Goal: Communication & Community: Answer question/provide support

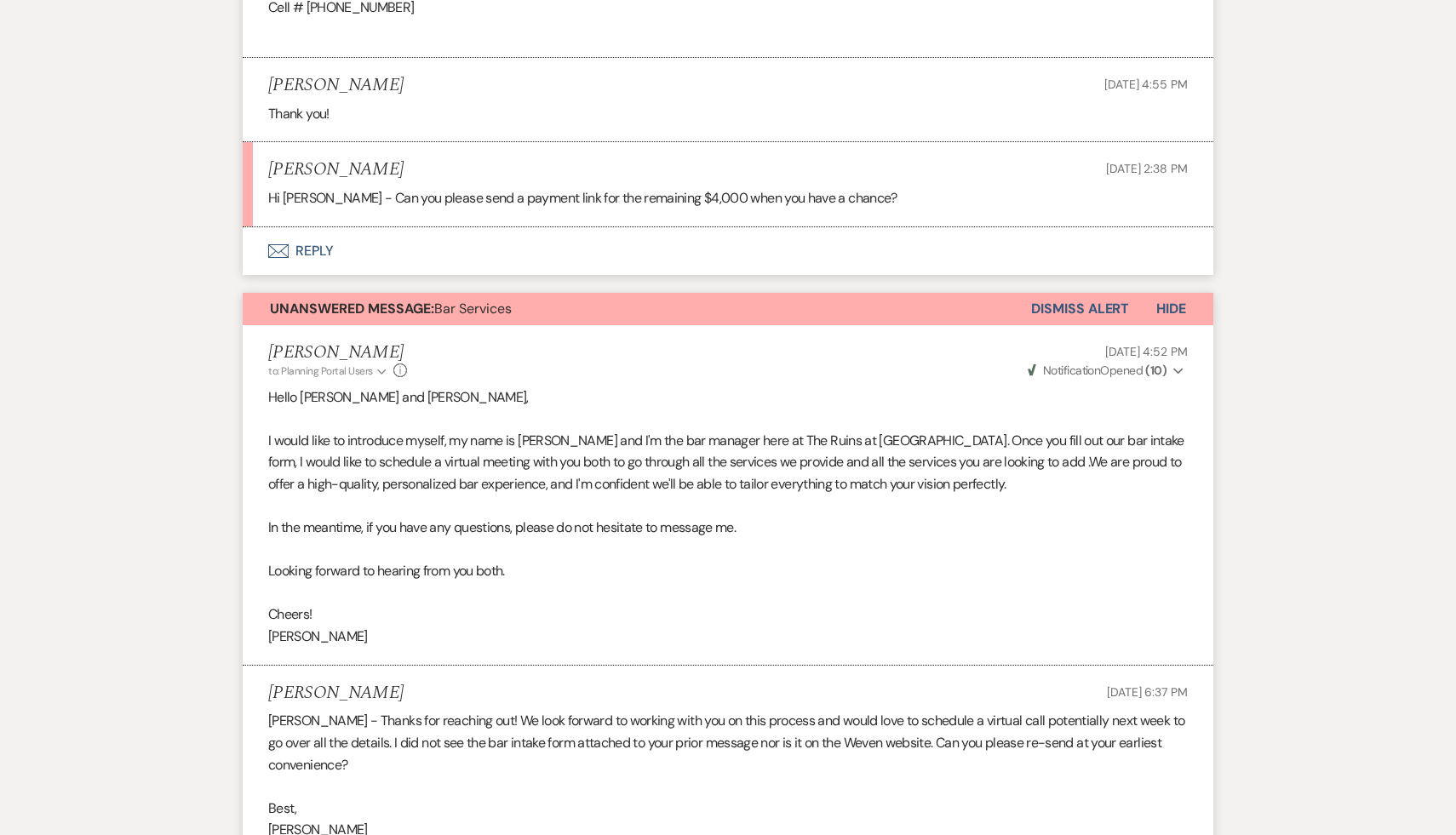
scroll to position [7615, 0]
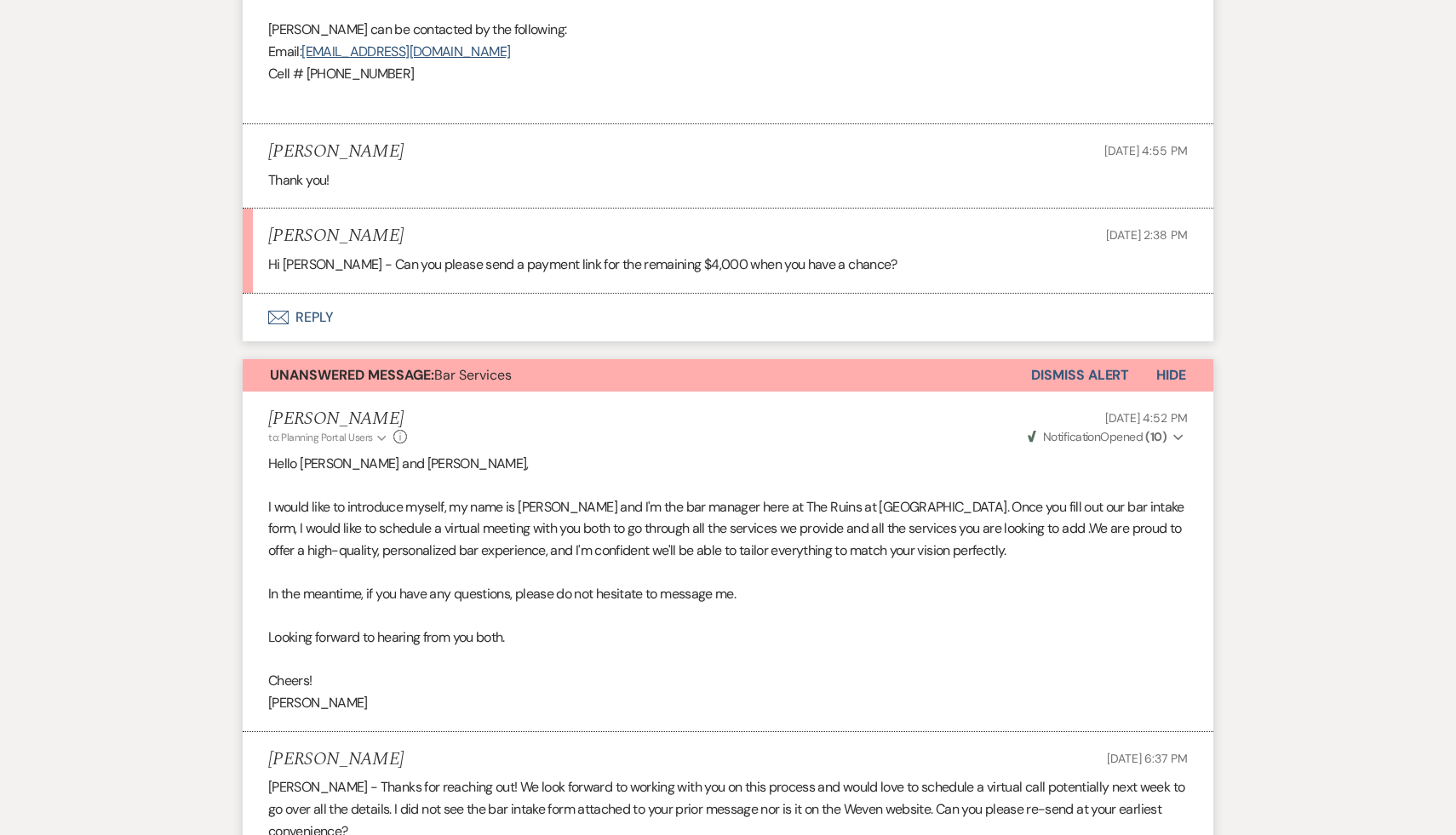
click at [314, 320] on button "Envelope Reply" at bounding box center [728, 317] width 971 height 48
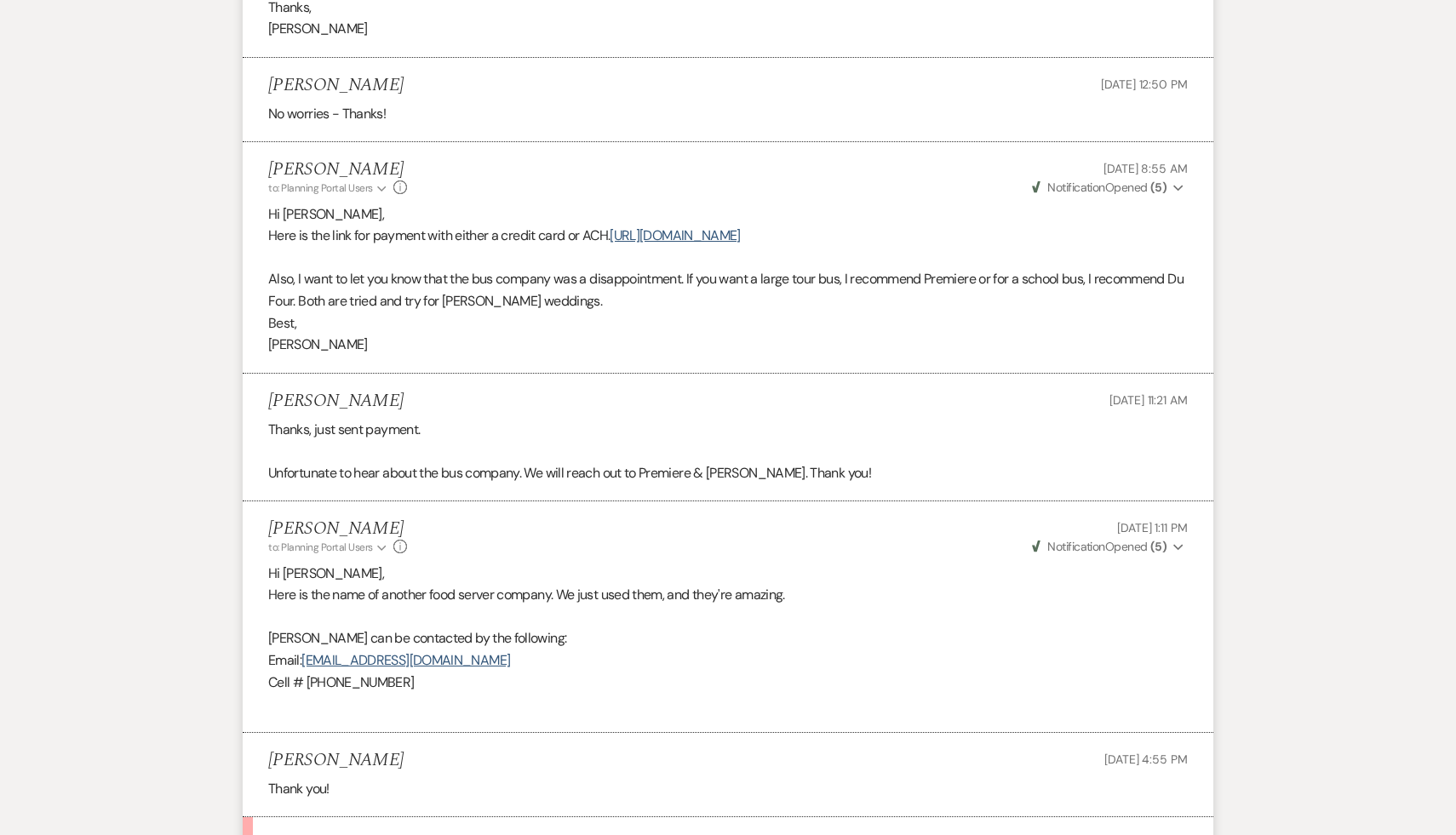
scroll to position [6987, 0]
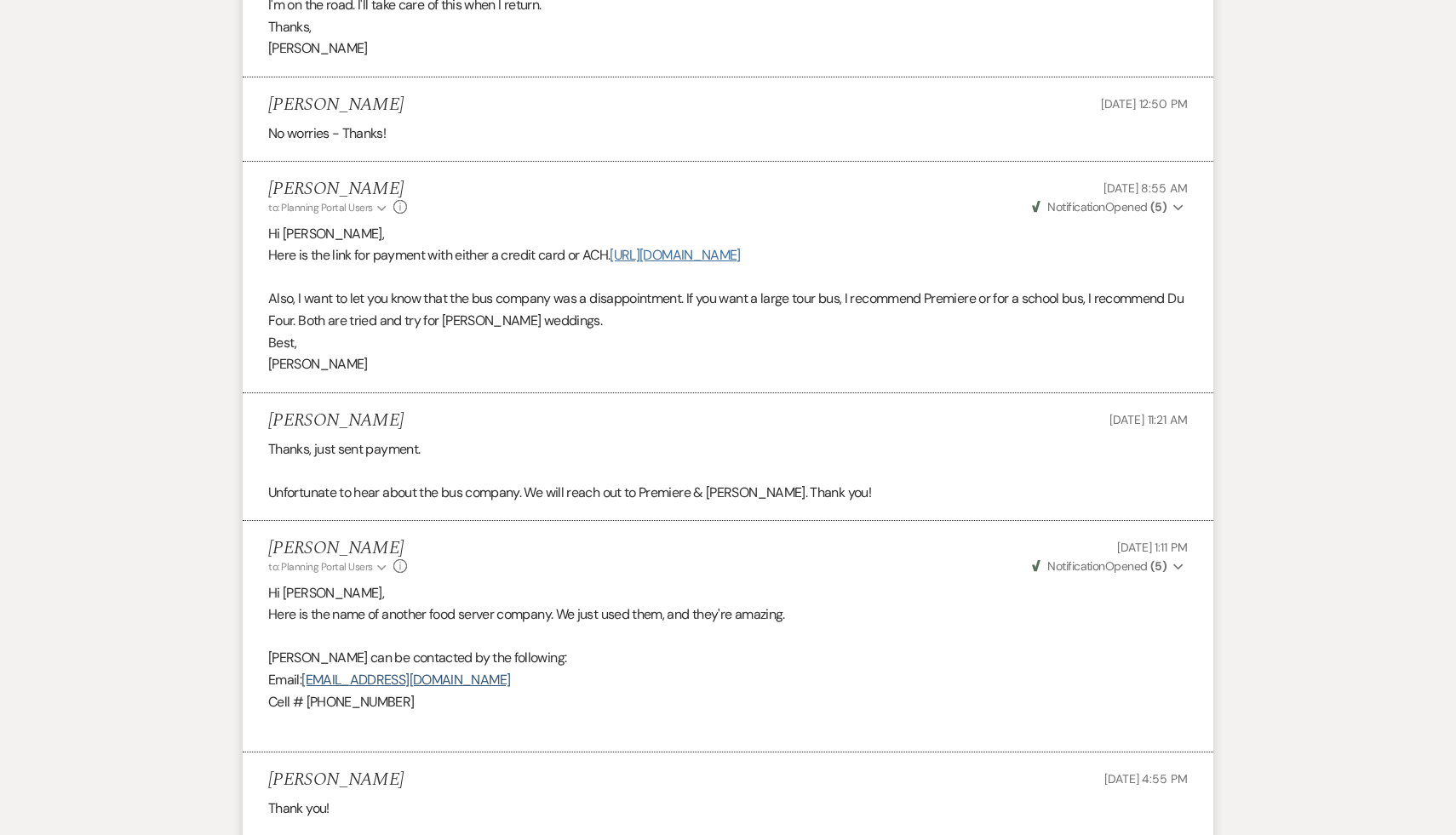
click at [740, 258] on link "[URL][DOMAIN_NAME]" at bounding box center [674, 255] width 130 height 18
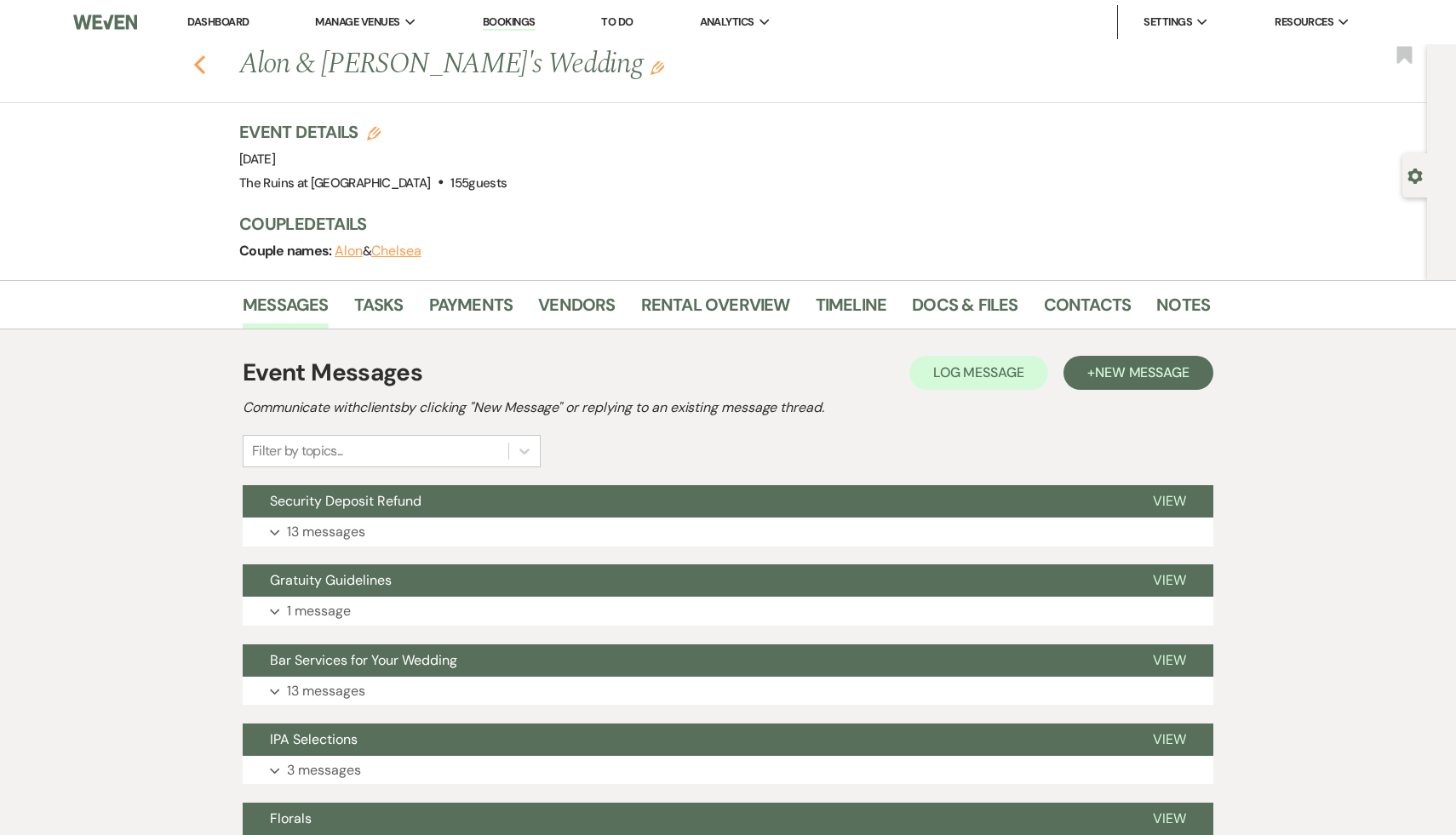
click at [198, 58] on icon "Previous" at bounding box center [200, 64] width 13 height 20
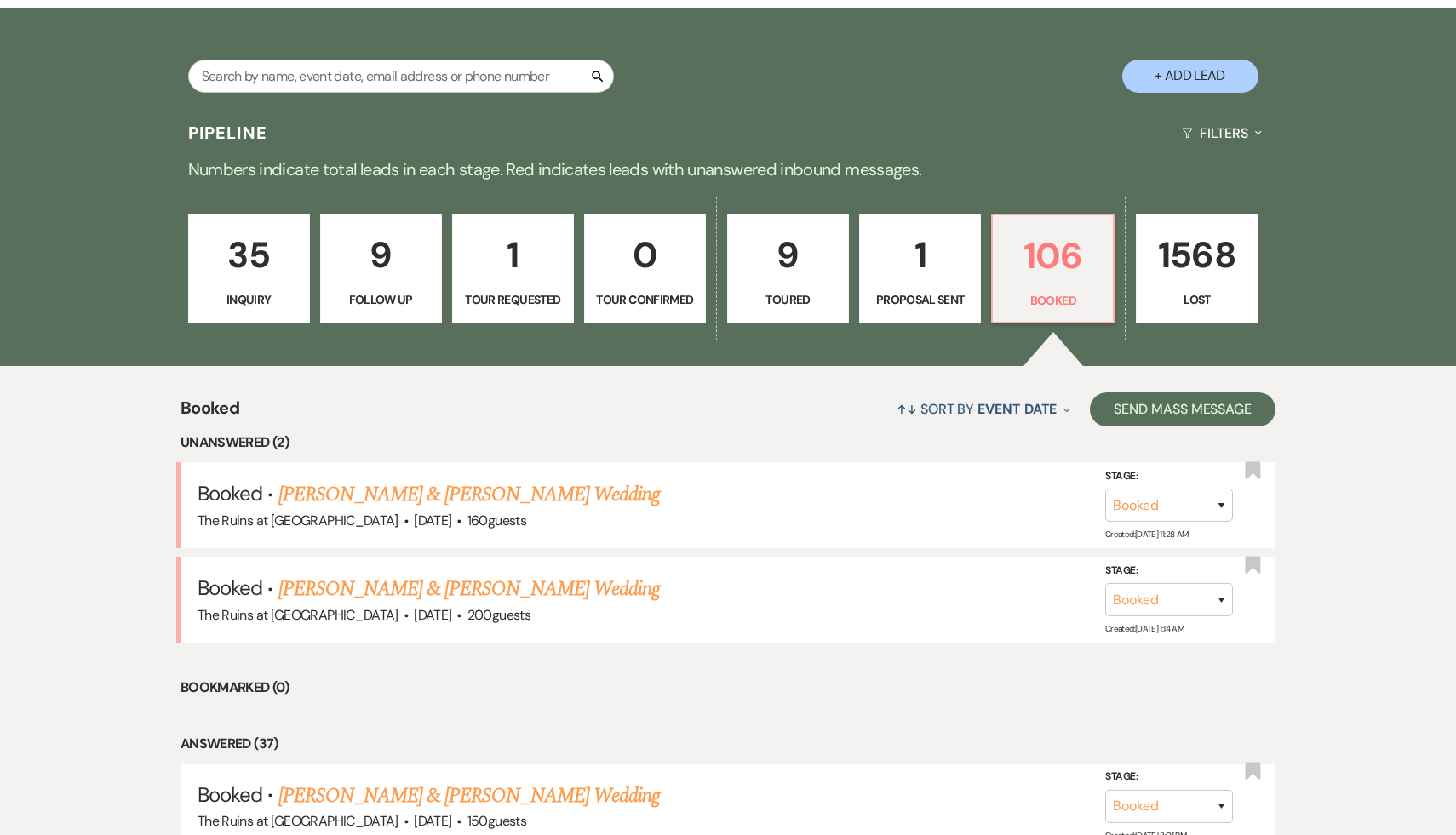
scroll to position [287, 0]
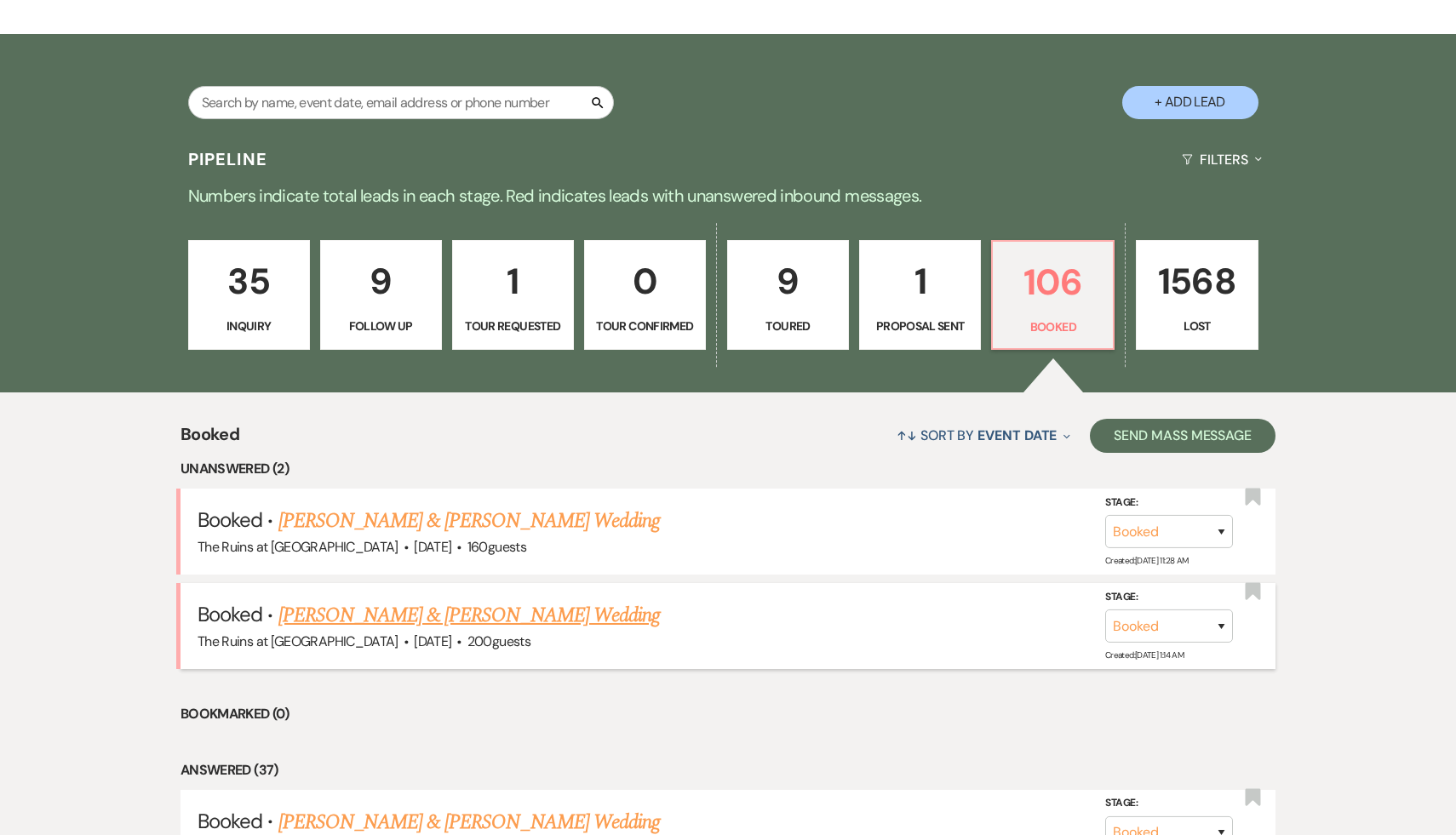
click at [412, 608] on link "[PERSON_NAME] & [PERSON_NAME] Wedding" at bounding box center [469, 615] width 382 height 31
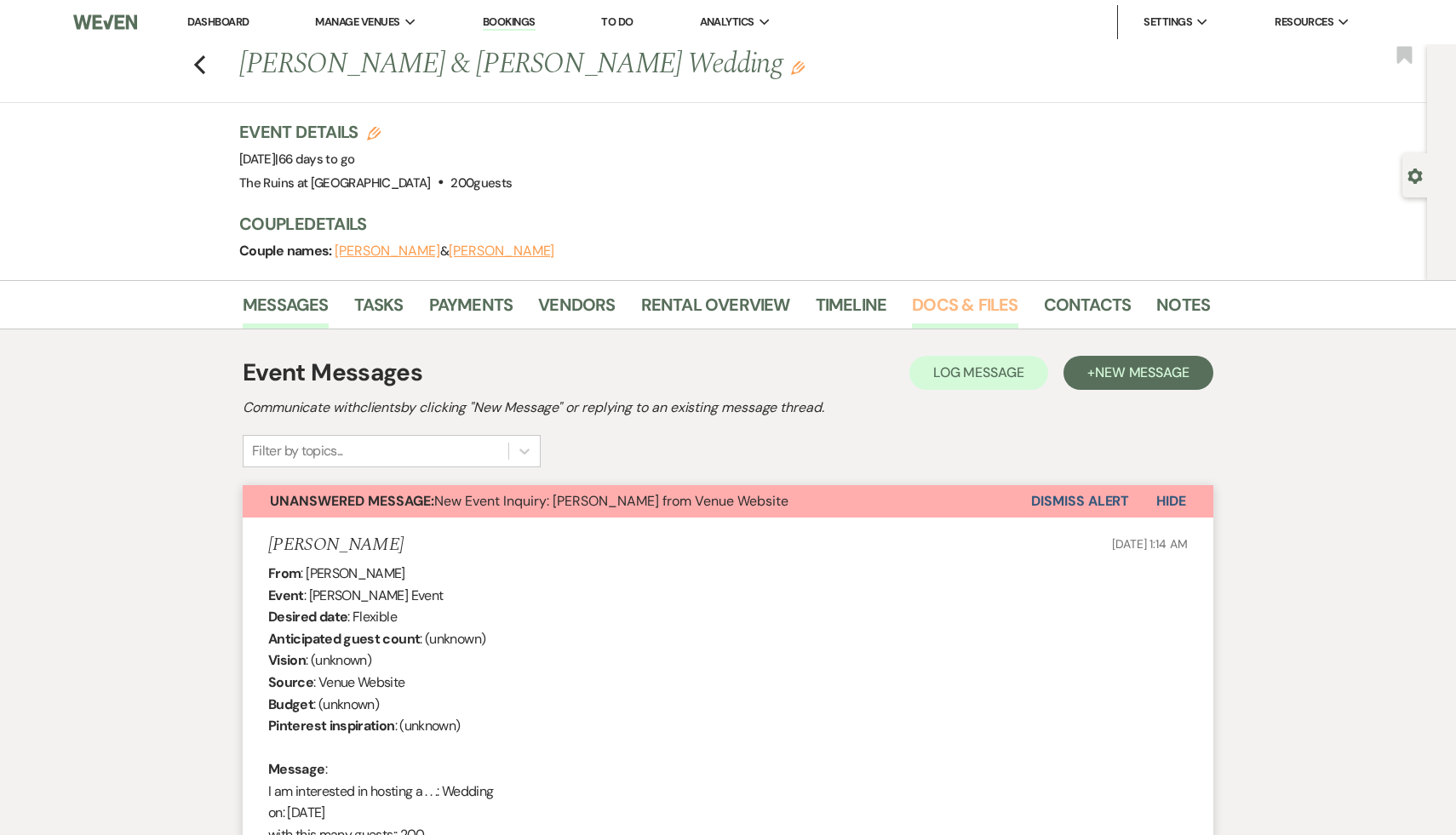
click at [970, 302] on link "Docs & Files" at bounding box center [964, 309] width 105 height 37
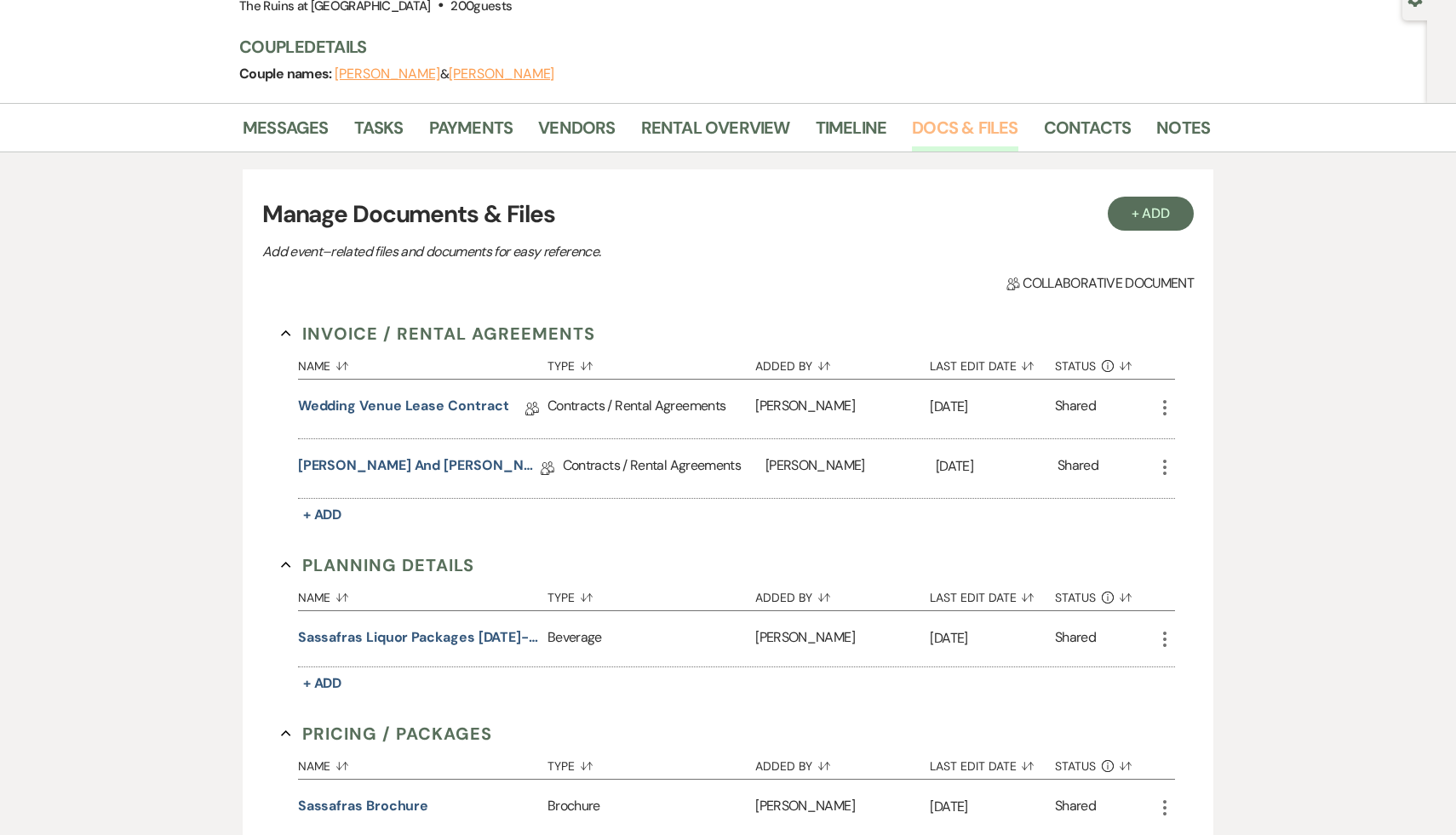
scroll to position [276, 0]
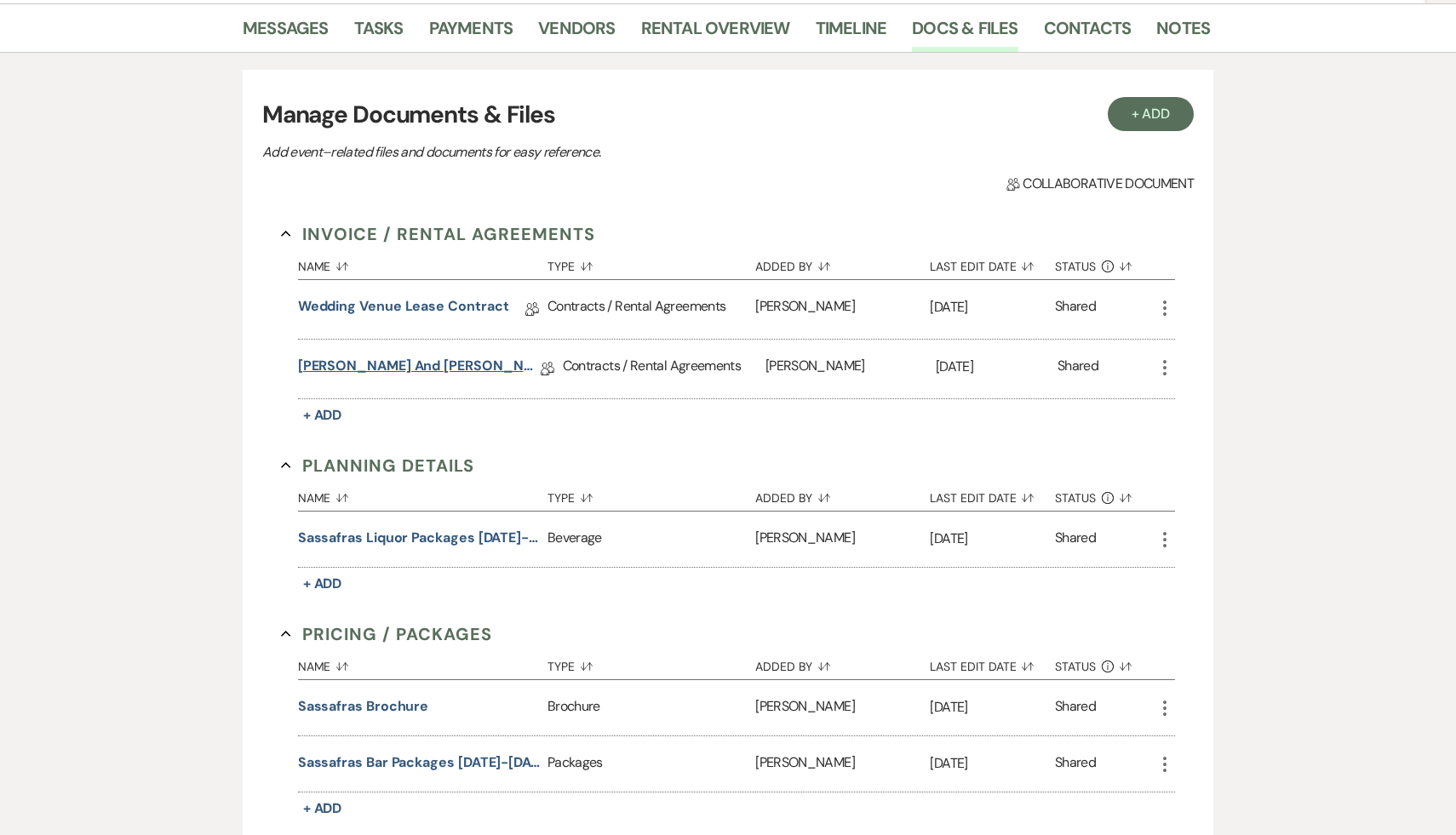
click at [469, 364] on link "[PERSON_NAME] and [PERSON_NAME] Wedding Venue Lease Contract" at bounding box center [419, 369] width 242 height 26
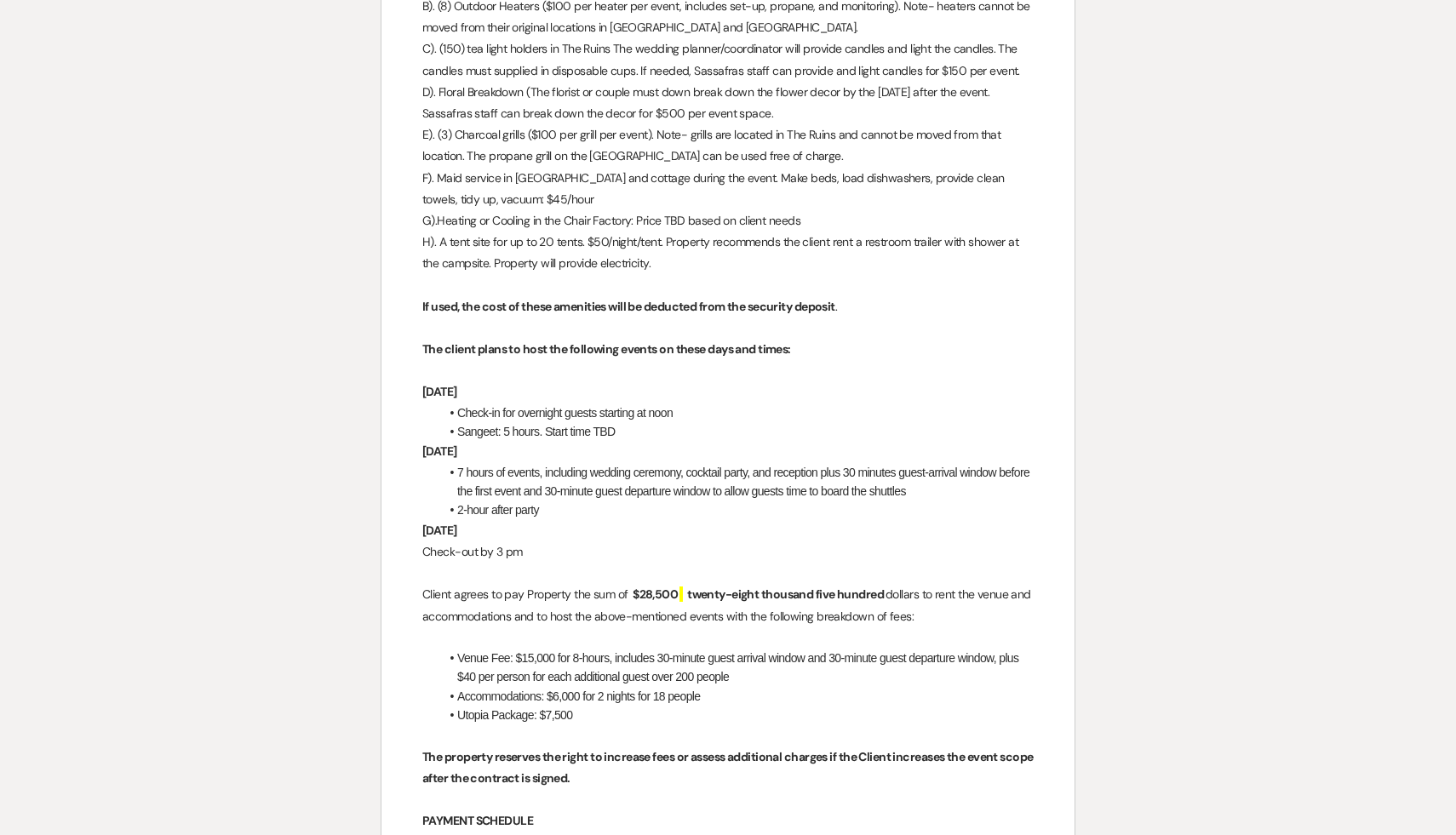
scroll to position [2352, 0]
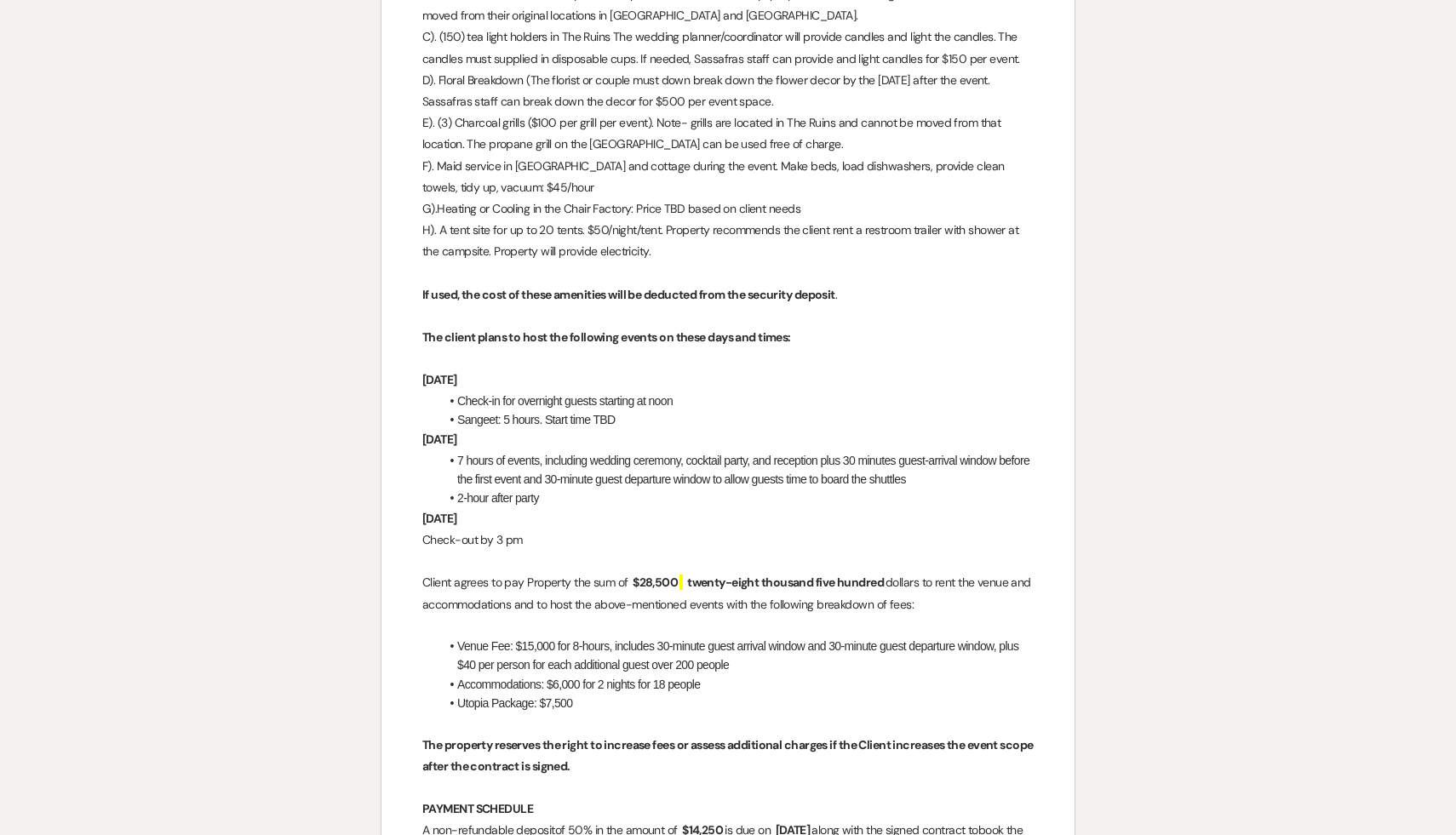
click at [691, 703] on li "Utopia Package: $7,500" at bounding box center [737, 703] width 595 height 18
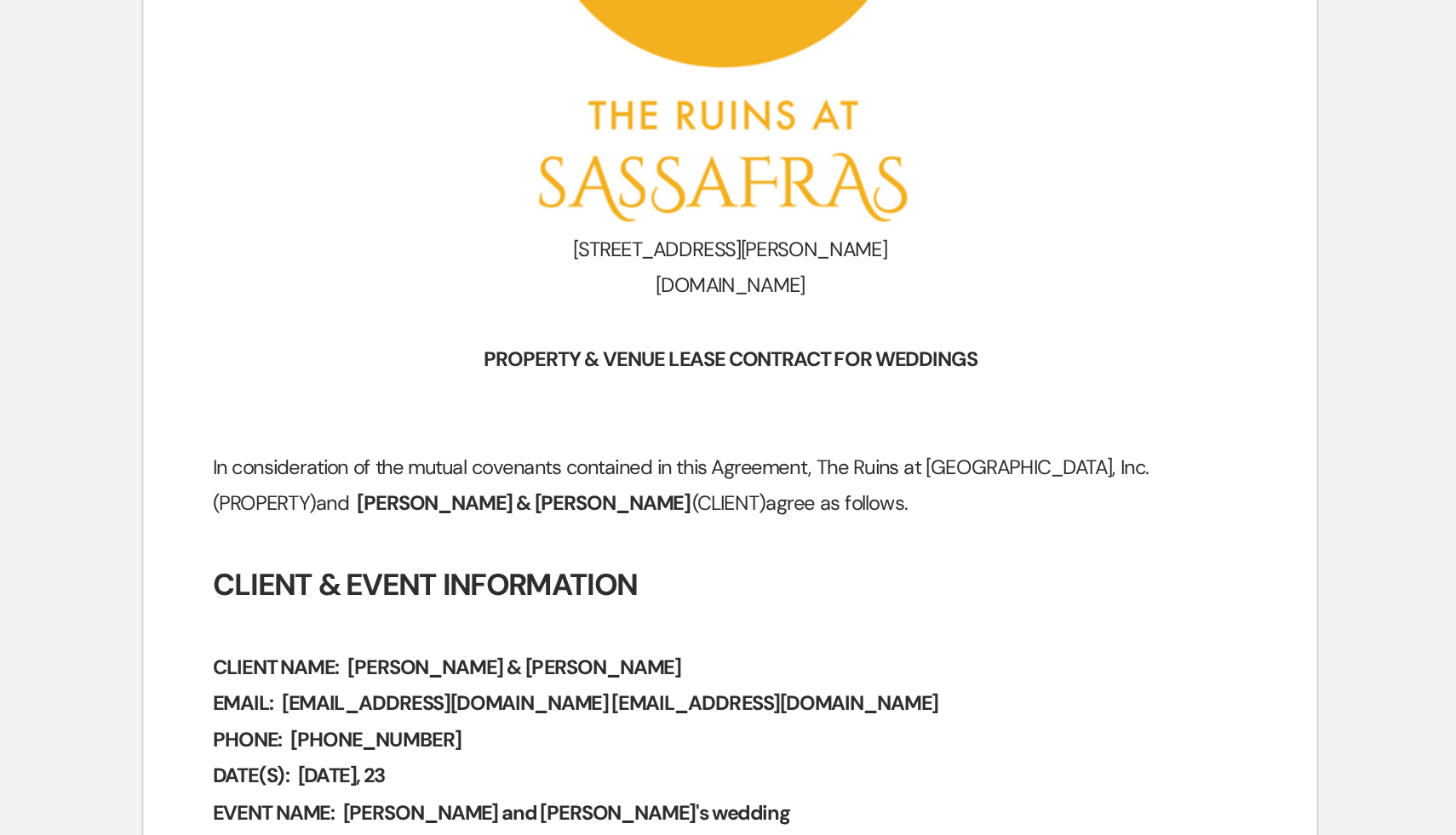
scroll to position [473, 0]
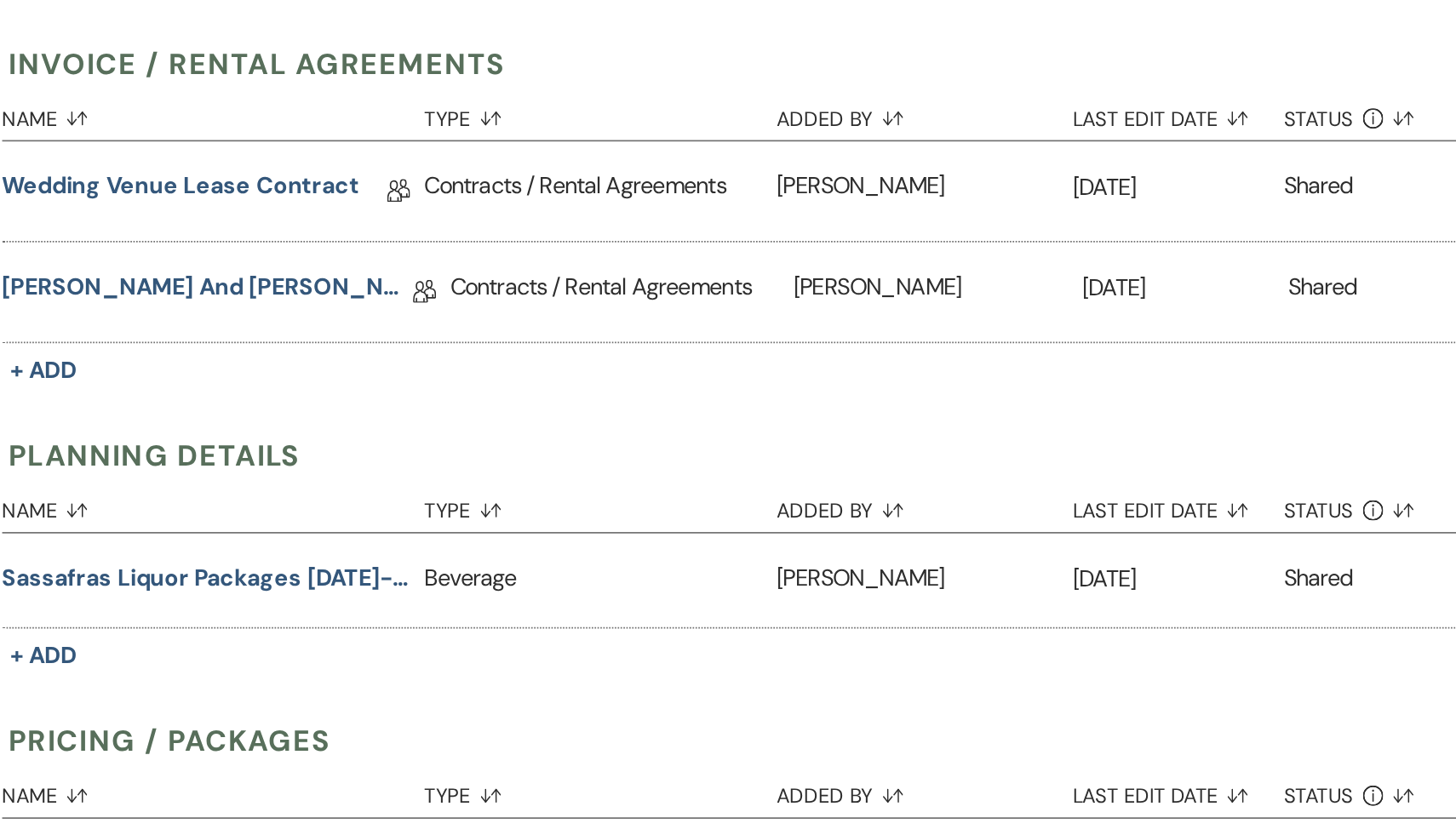
scroll to position [276, 0]
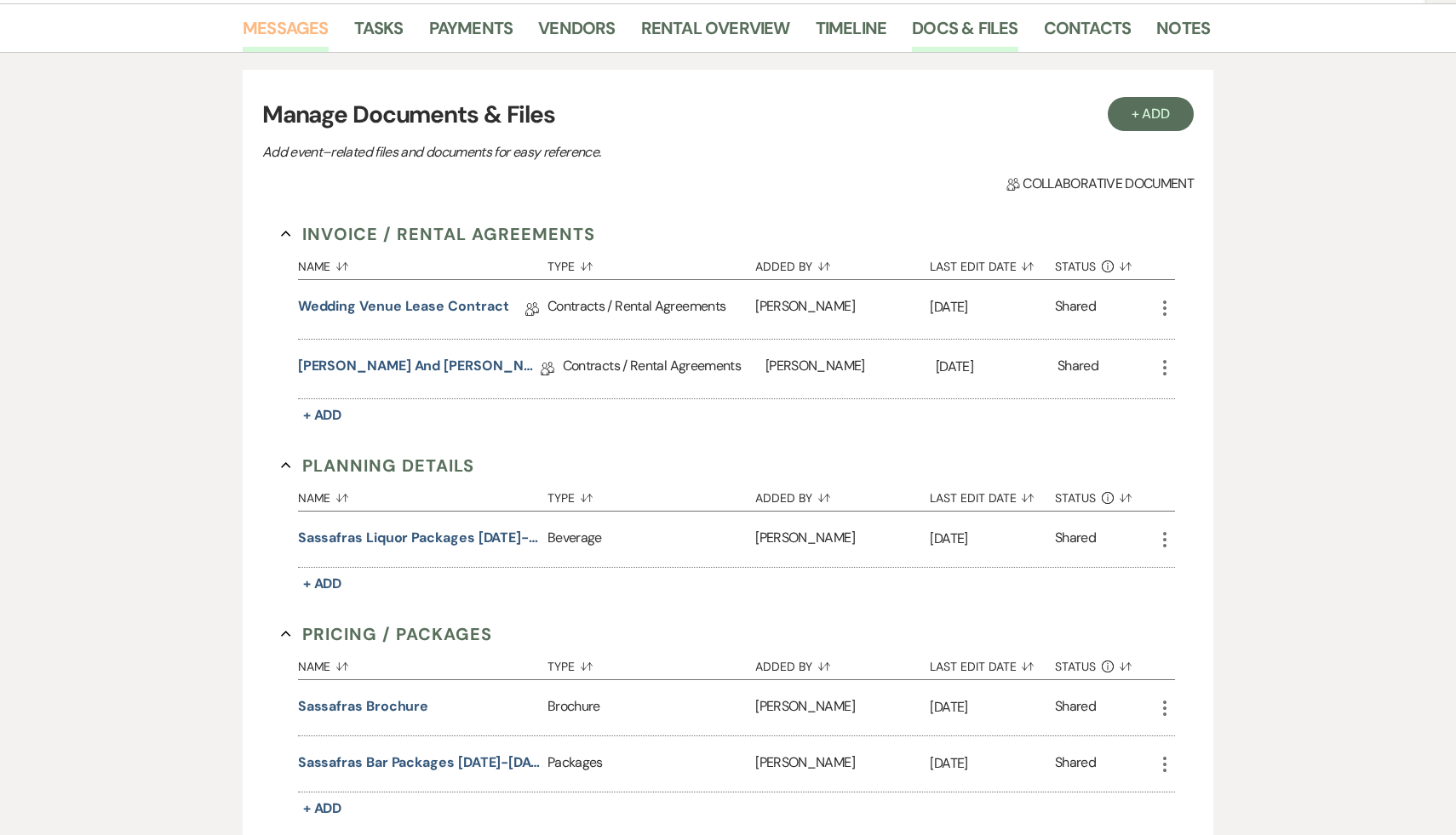
click at [303, 27] on link "Messages" at bounding box center [285, 33] width 86 height 37
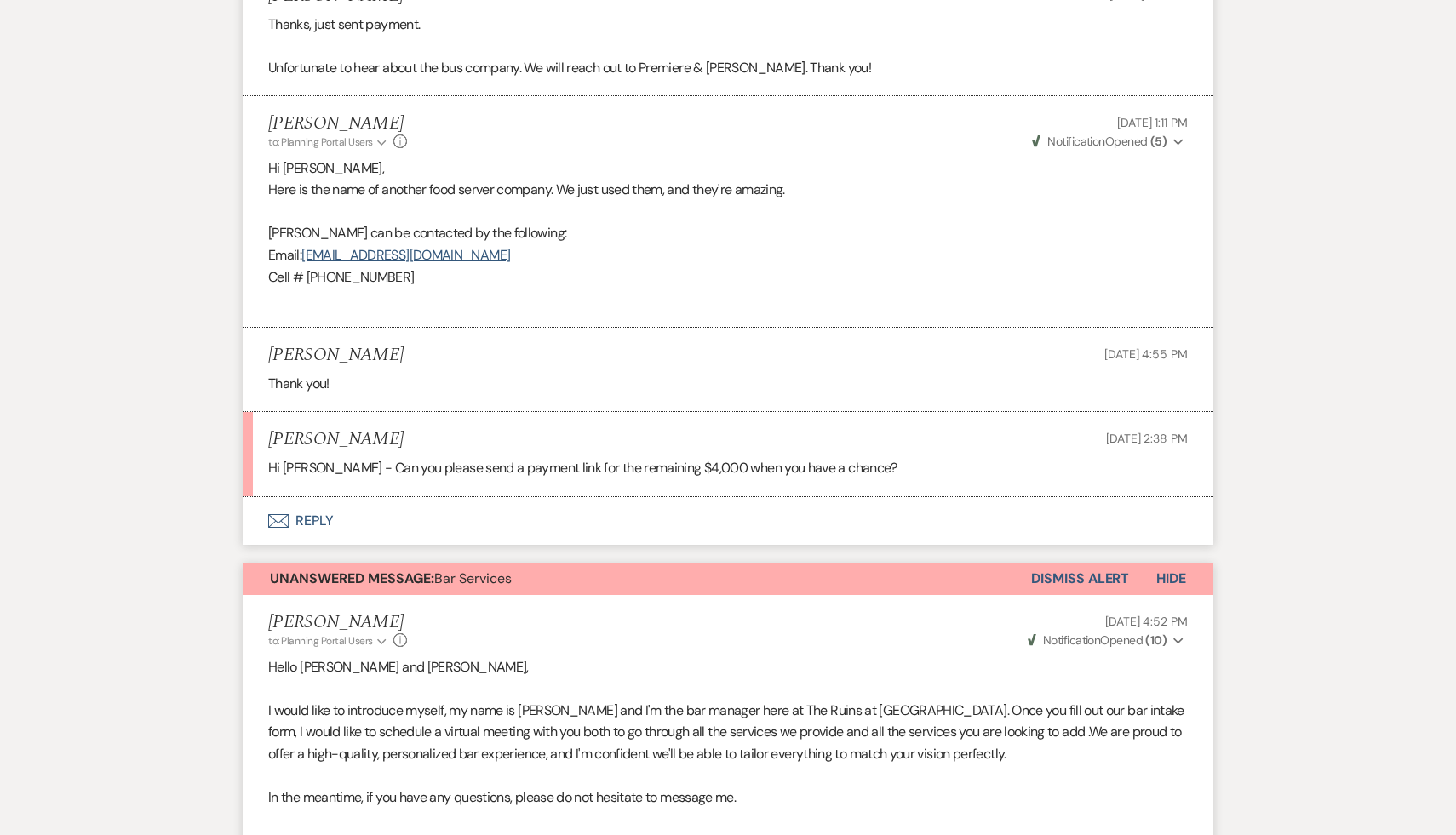
scroll to position [7417, 0]
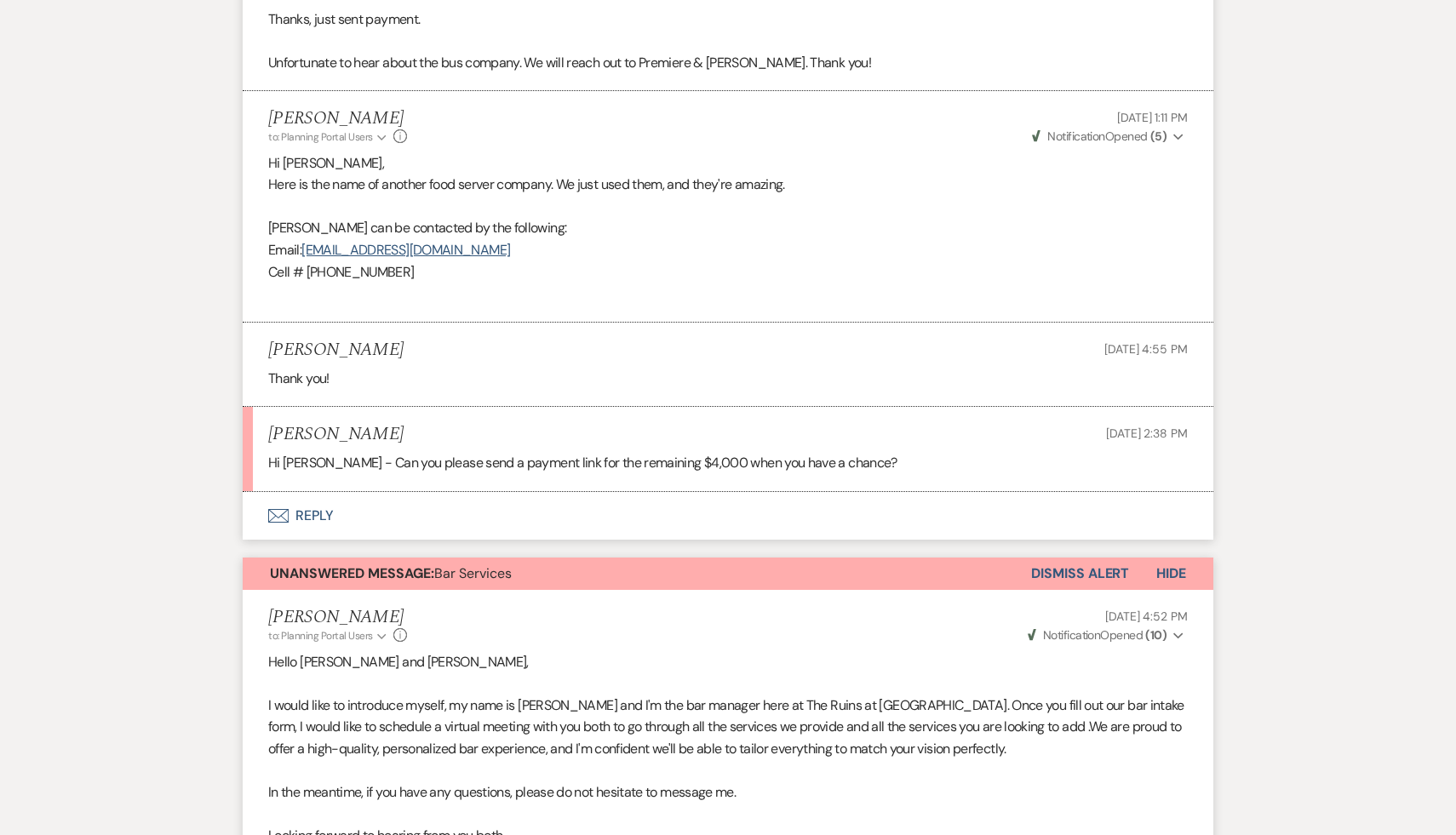
click at [312, 517] on button "Envelope Reply" at bounding box center [728, 516] width 971 height 48
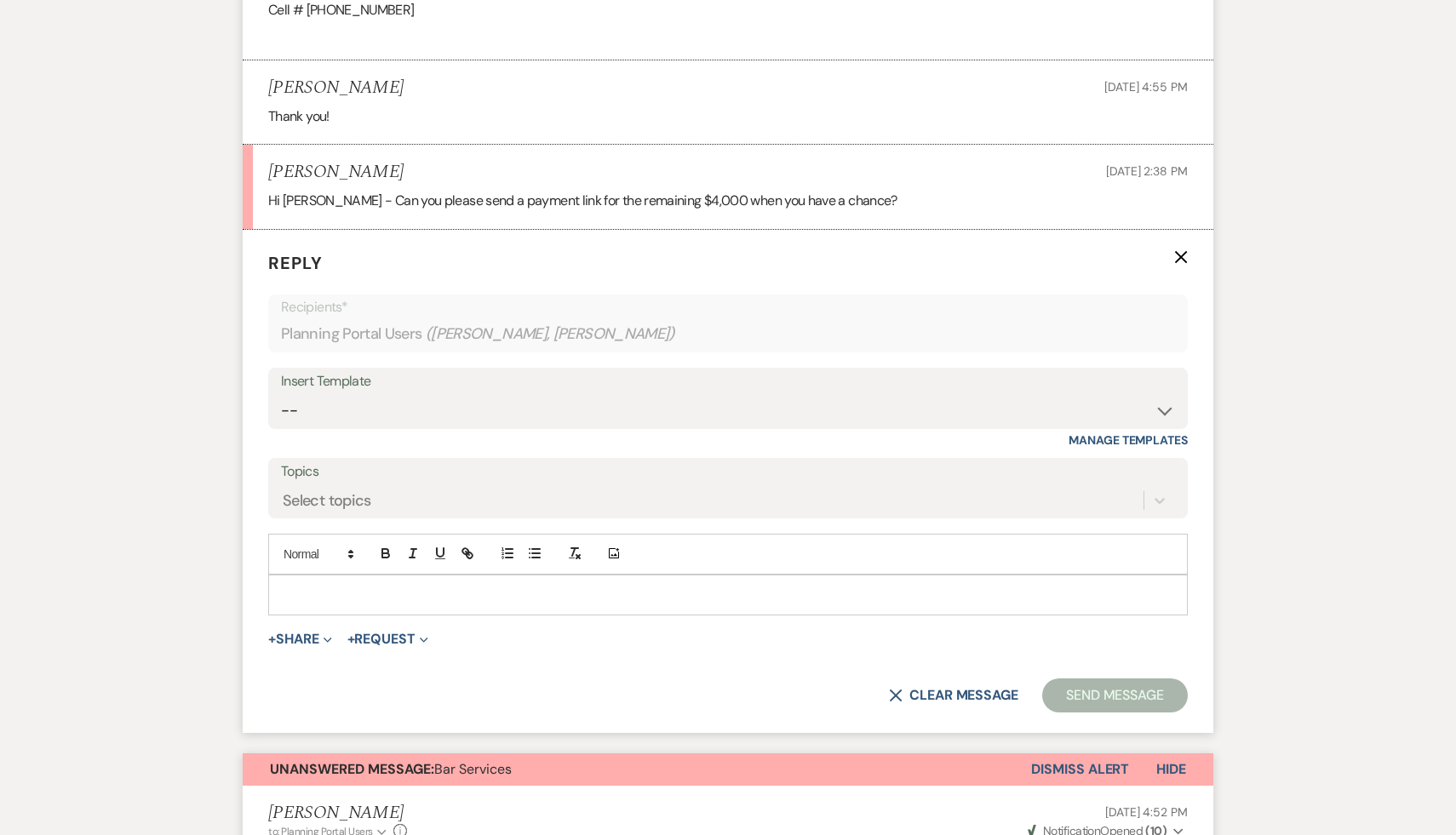
scroll to position [7697, 0]
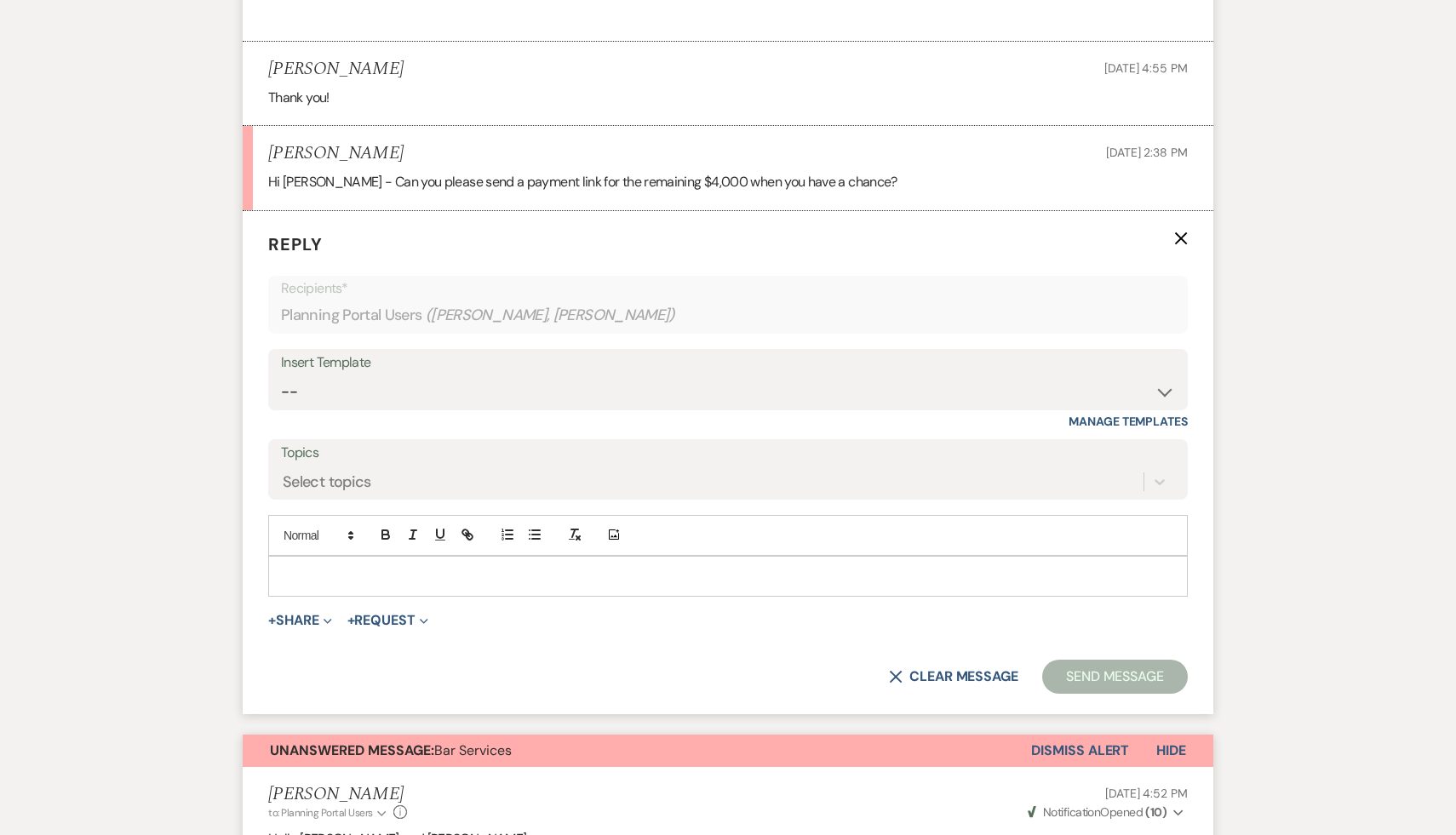
click at [338, 568] on p at bounding box center [728, 576] width 893 height 18
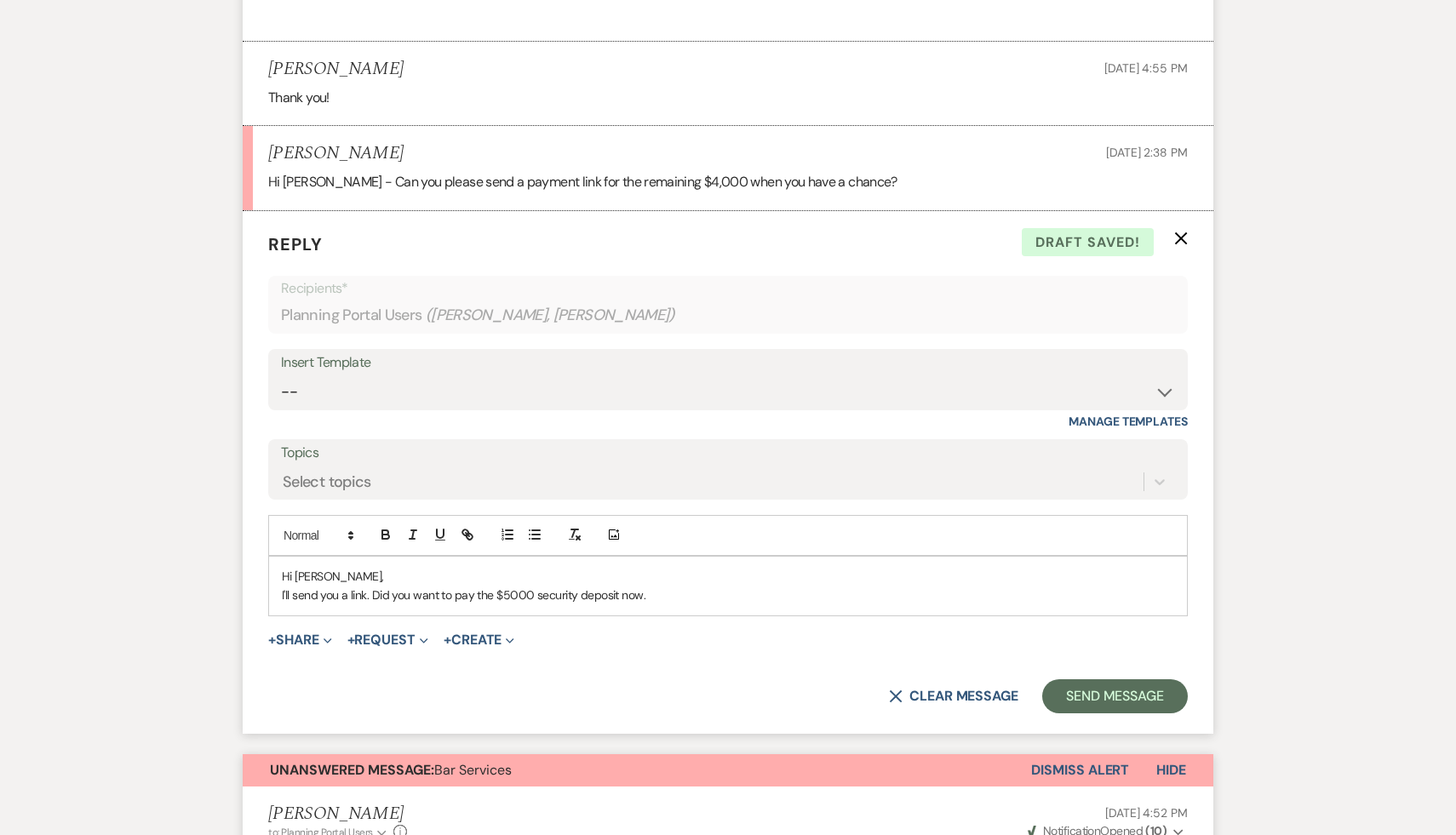
click at [533, 595] on p "I'll send you a link. Did you want to pay the $5000 security deposit now." at bounding box center [728, 594] width 893 height 18
click at [739, 601] on p "I'll send you a link. Did you want to pay the $5000 refundable security deposit…" at bounding box center [728, 594] width 893 height 18
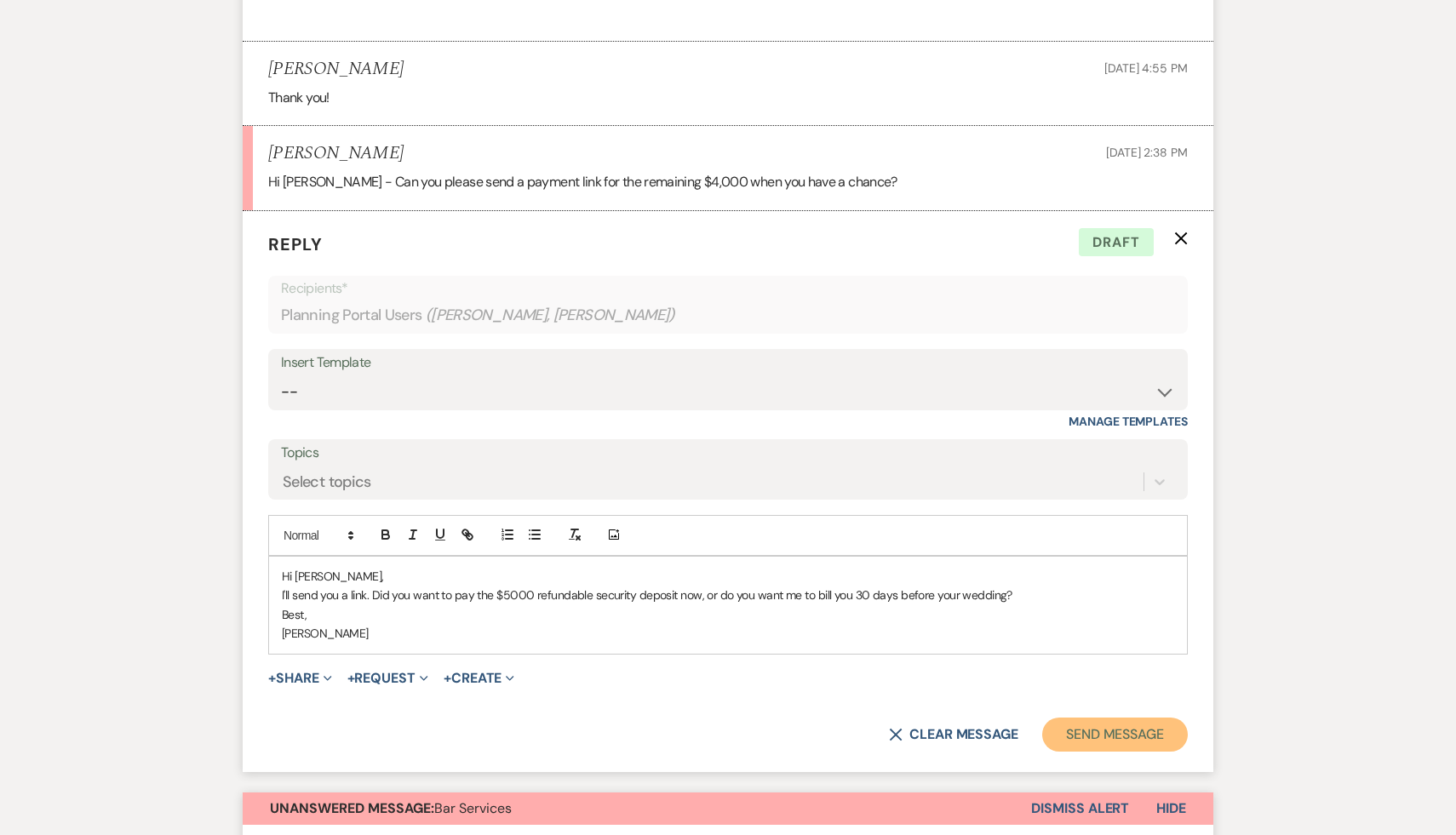
click at [1093, 743] on button "Send Message" at bounding box center [1115, 734] width 146 height 34
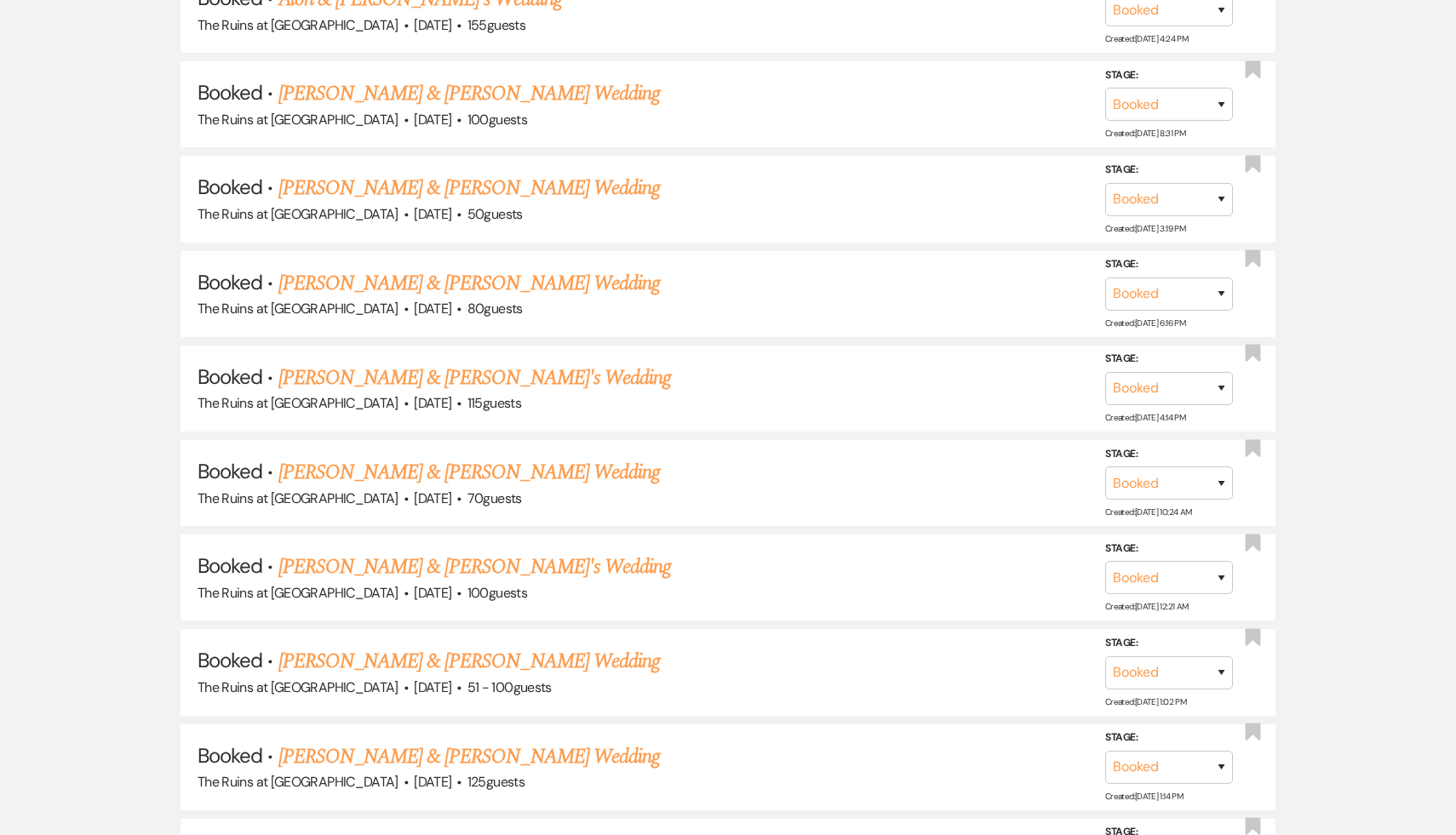
scroll to position [287, 0]
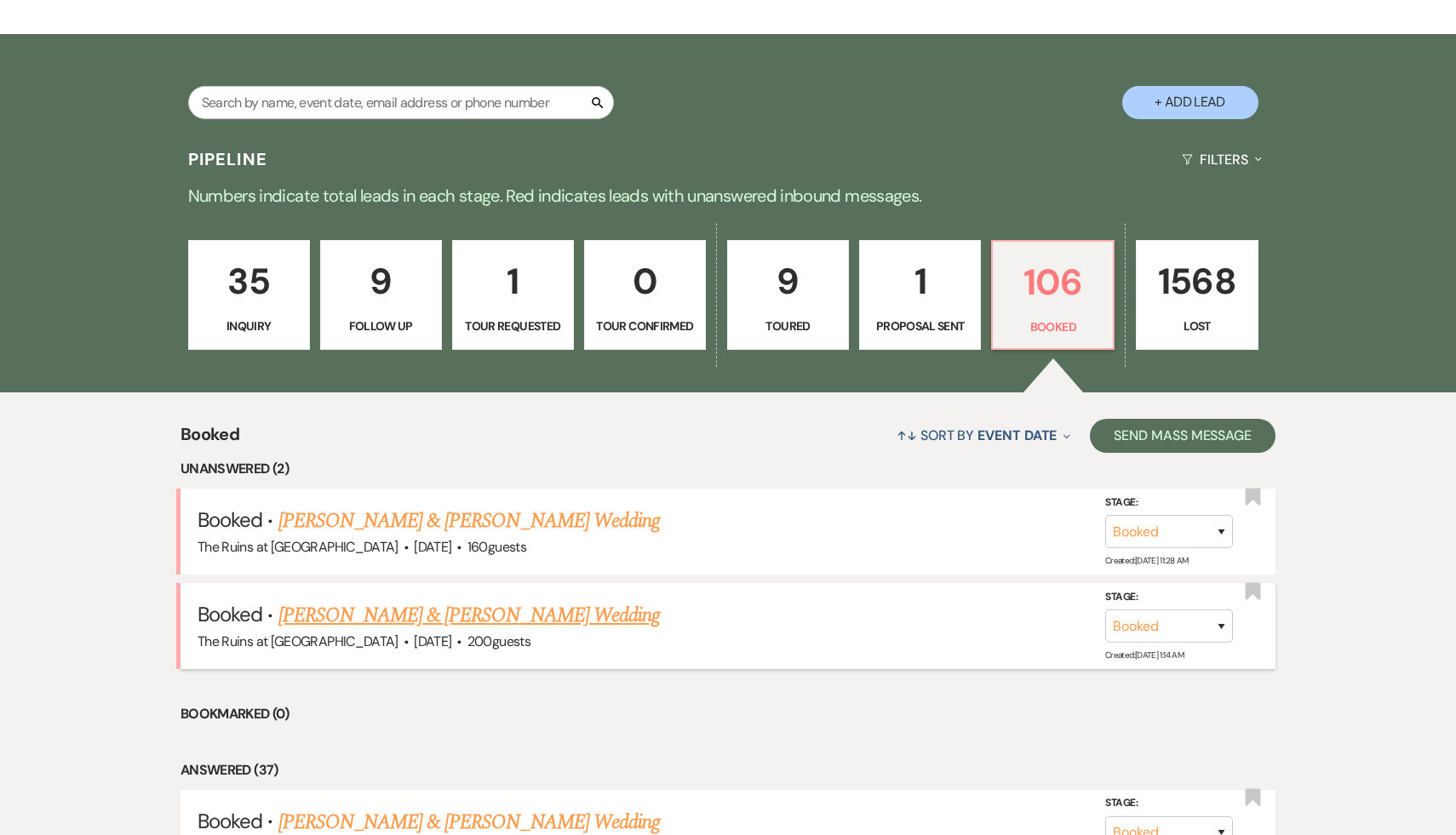
click at [502, 616] on link "[PERSON_NAME] & [PERSON_NAME] Wedding" at bounding box center [469, 615] width 382 height 31
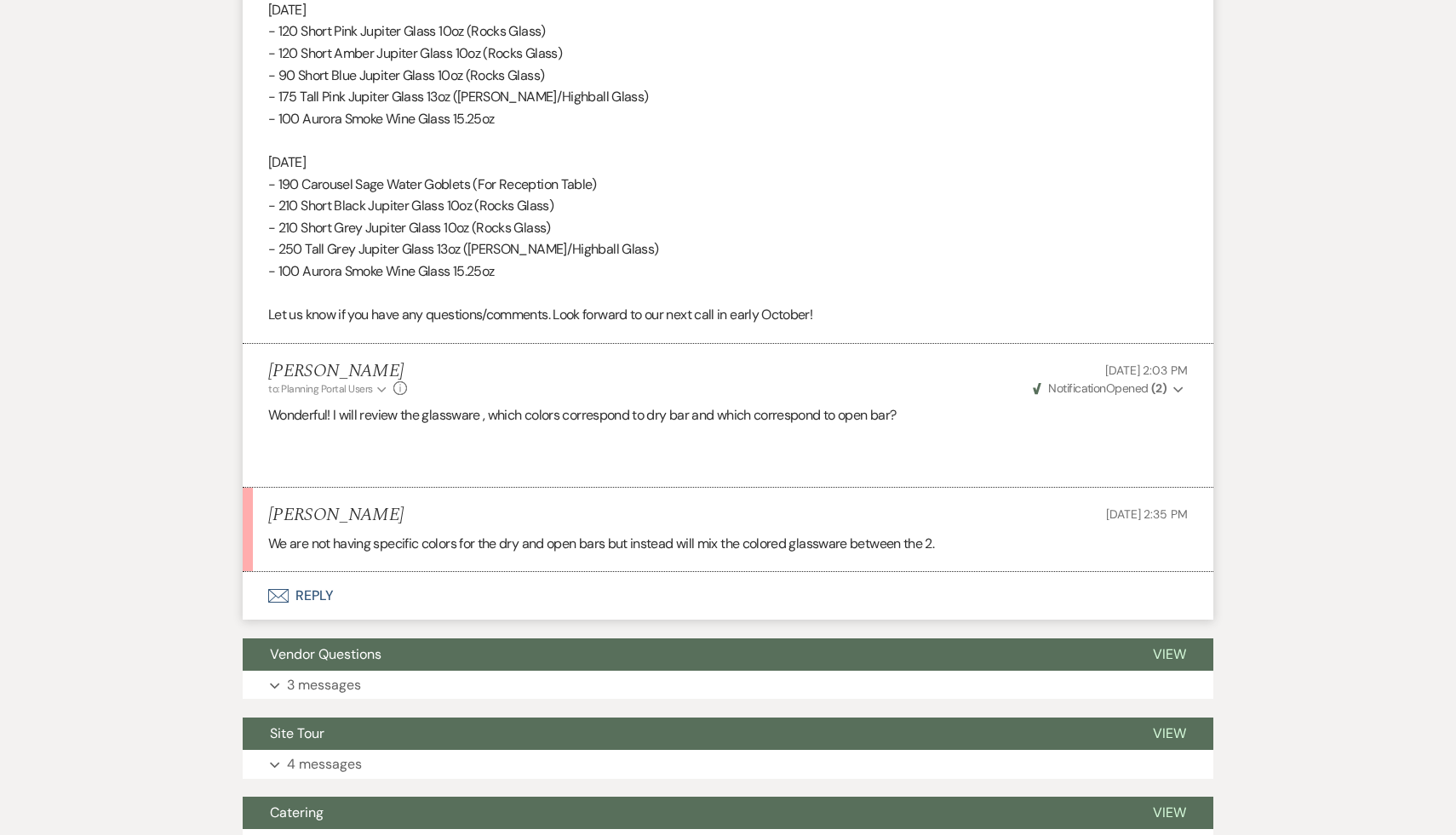
scroll to position [3546, 0]
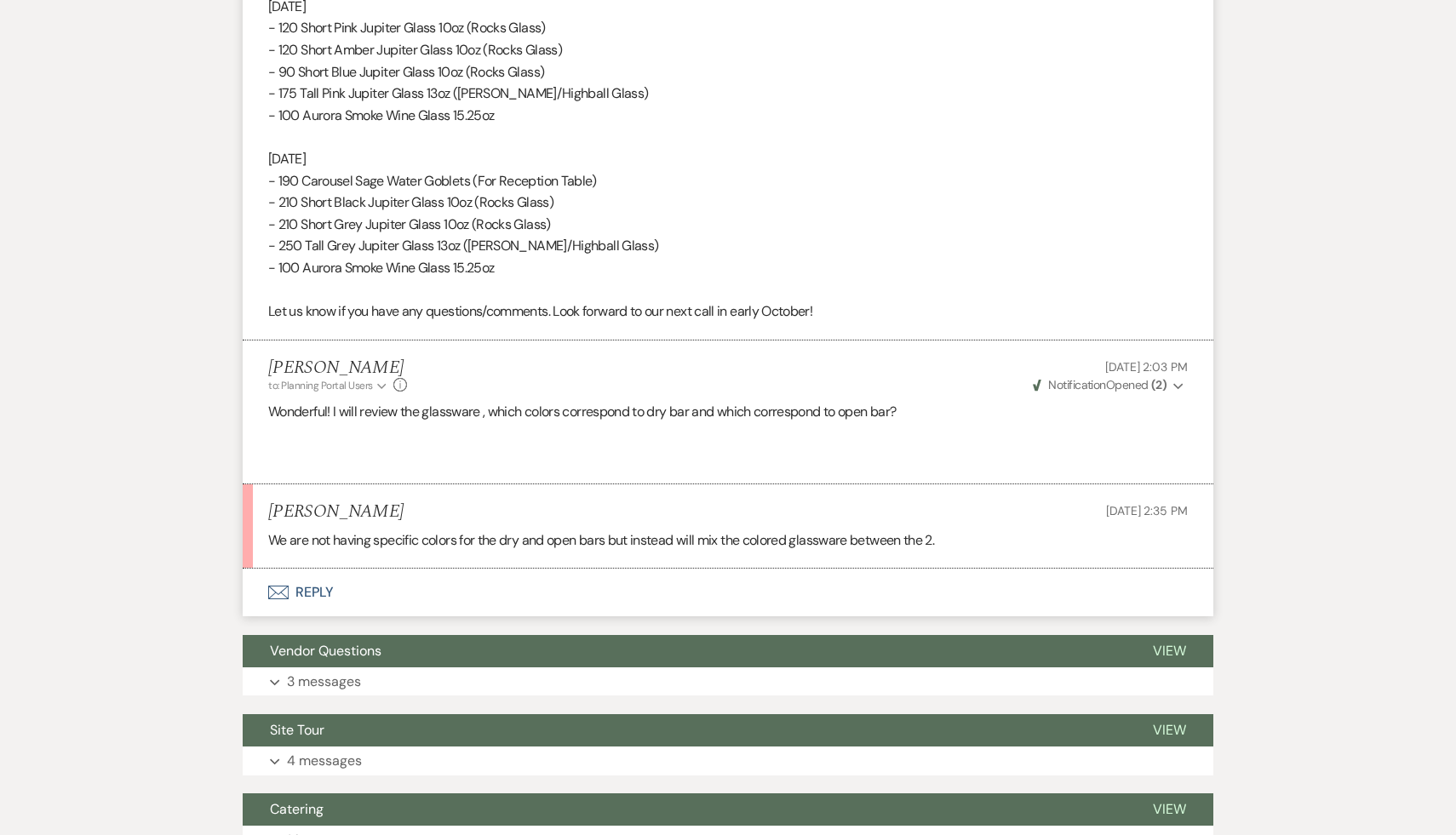
click at [503, 569] on button "Envelope Reply" at bounding box center [728, 593] width 971 height 48
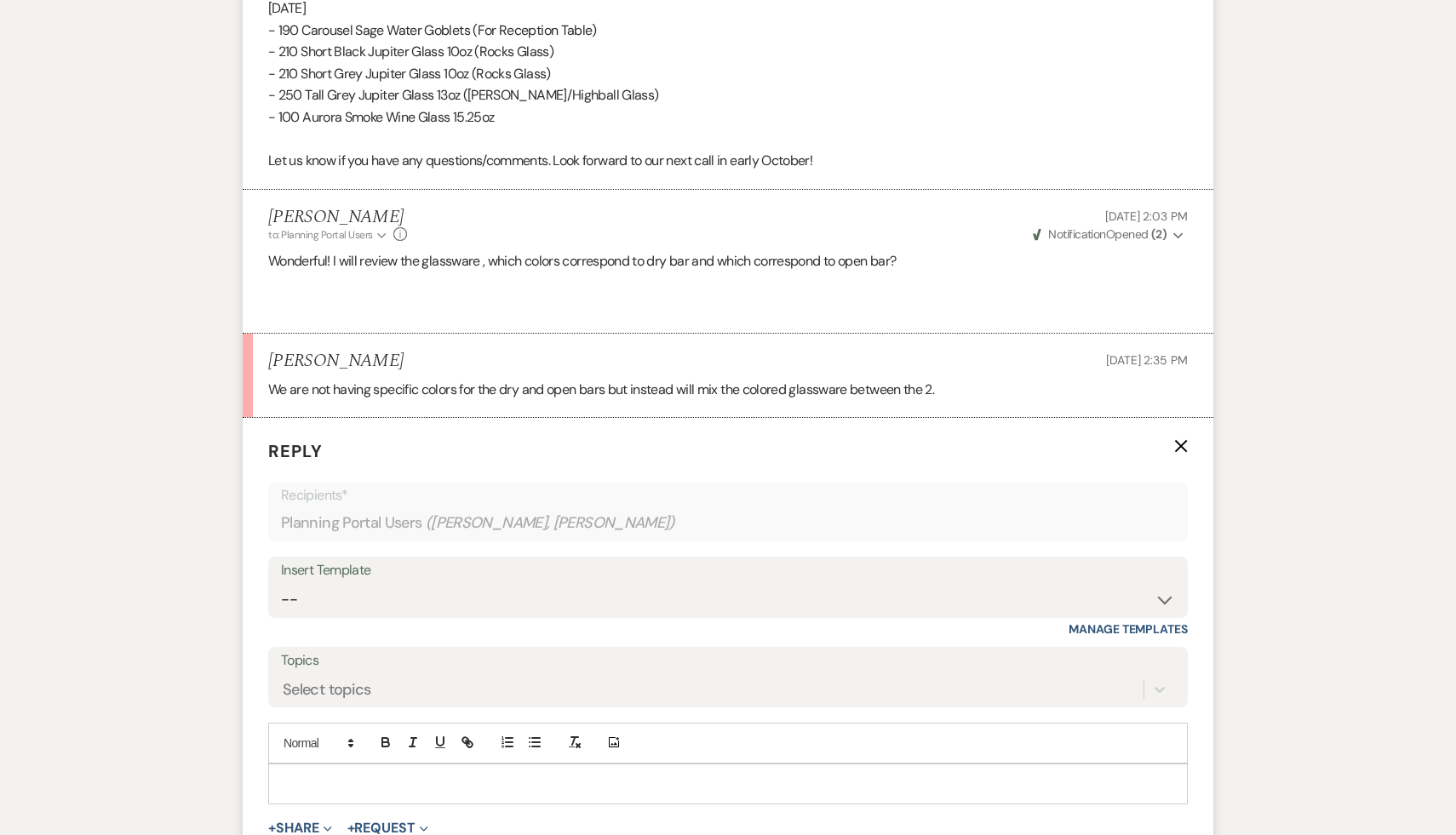
scroll to position [3696, 0]
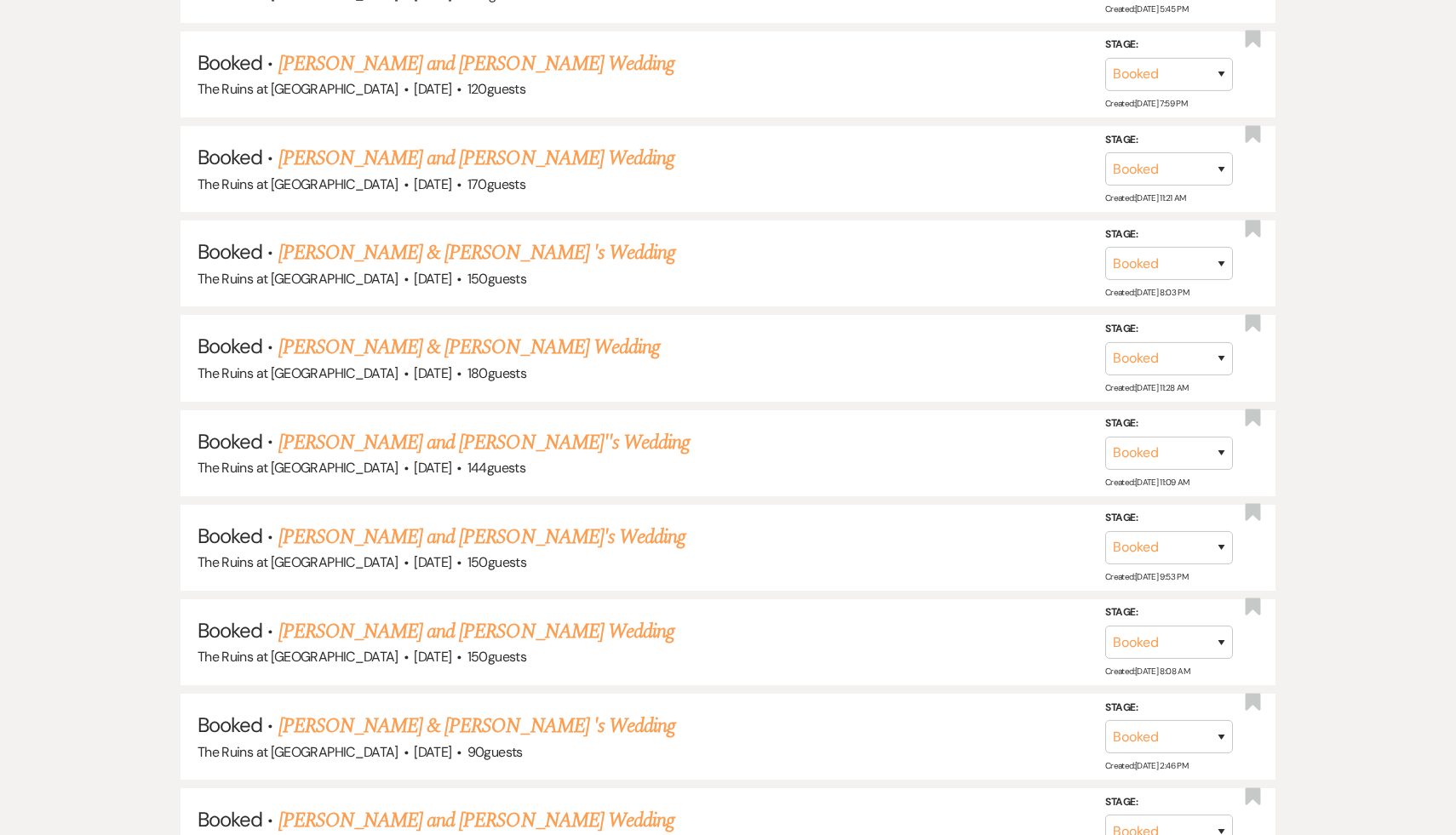
scroll to position [287, 0]
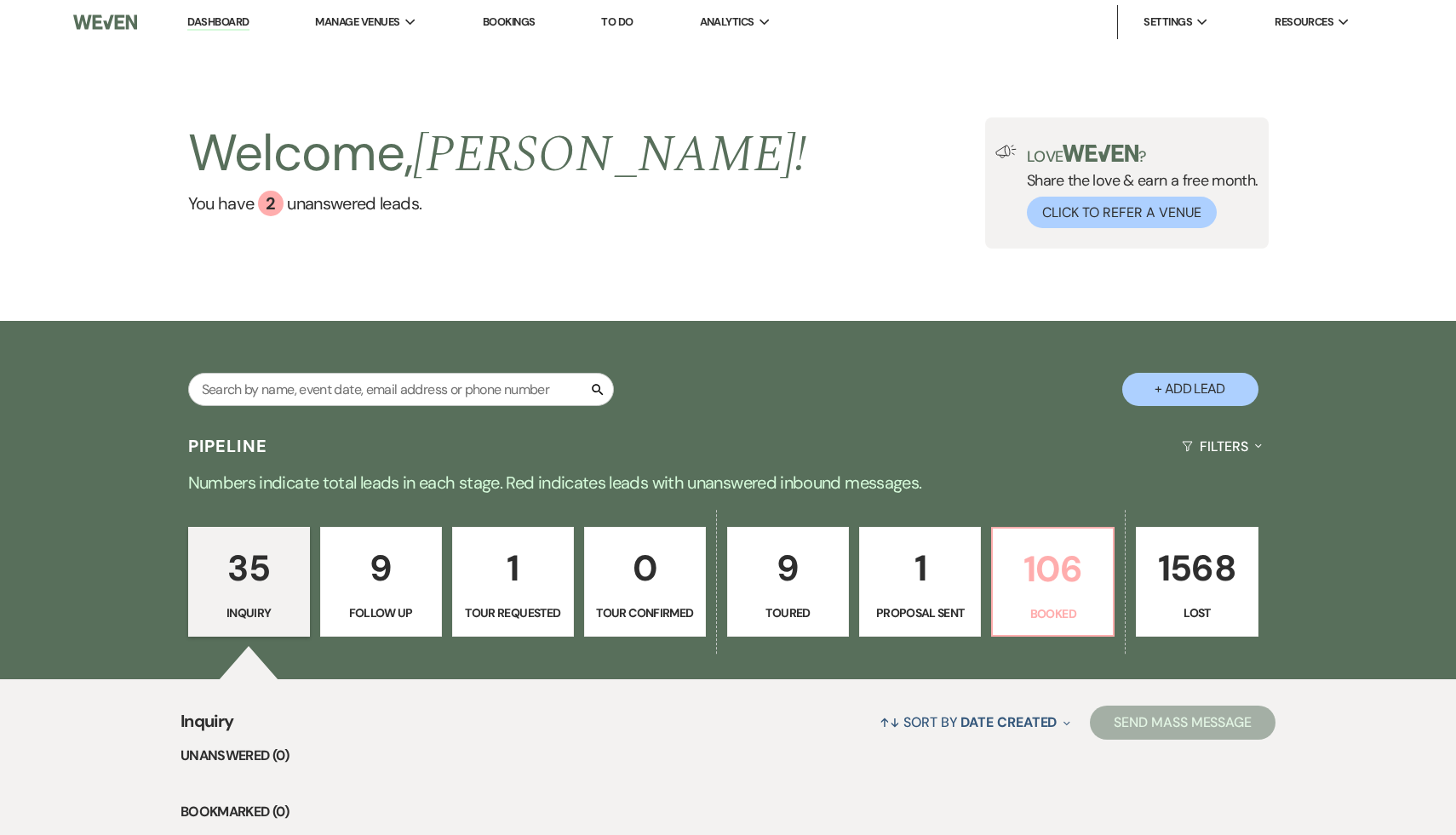
click at [1053, 566] on p "106" at bounding box center [1053, 568] width 99 height 57
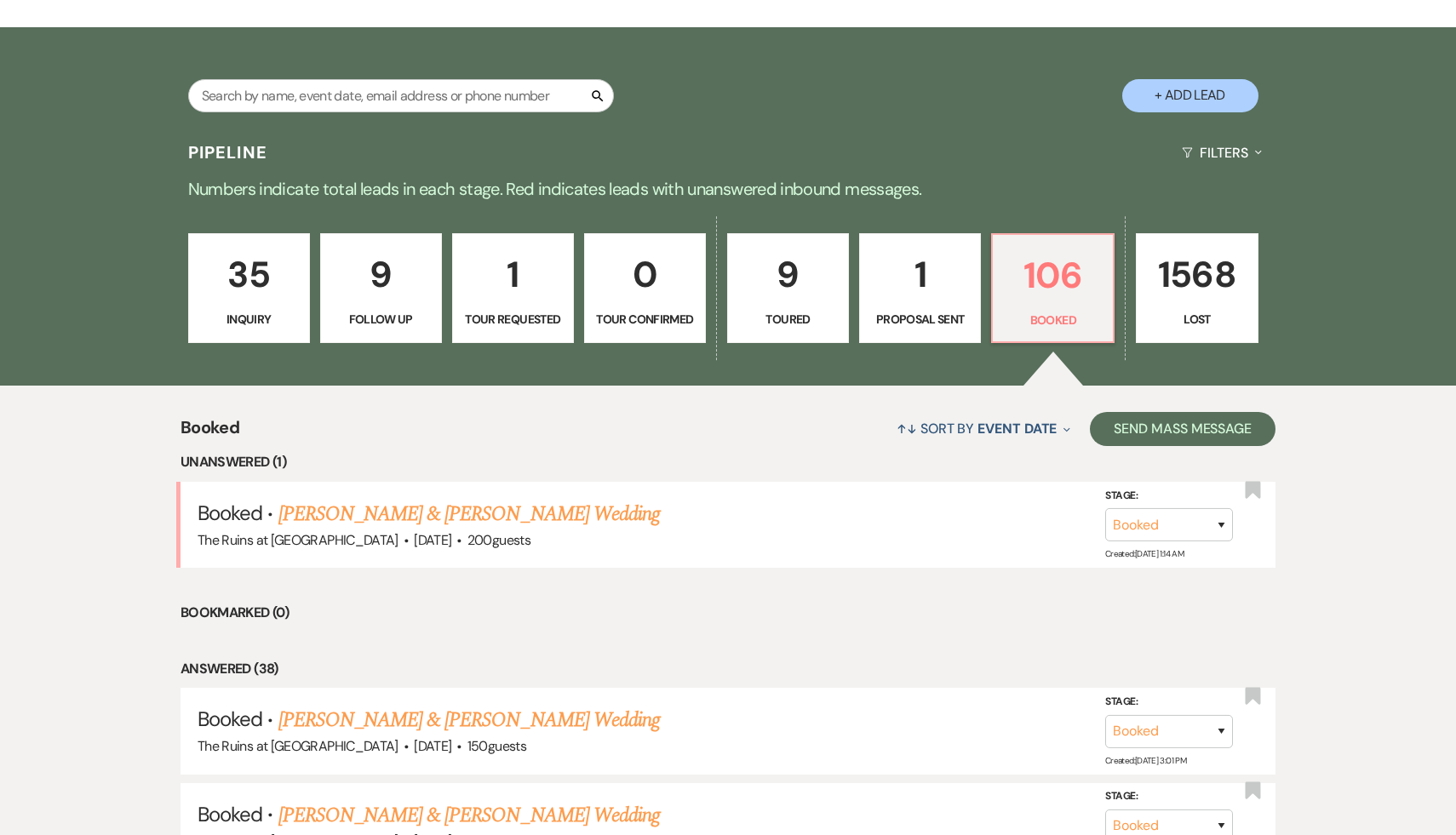
scroll to position [468, 0]
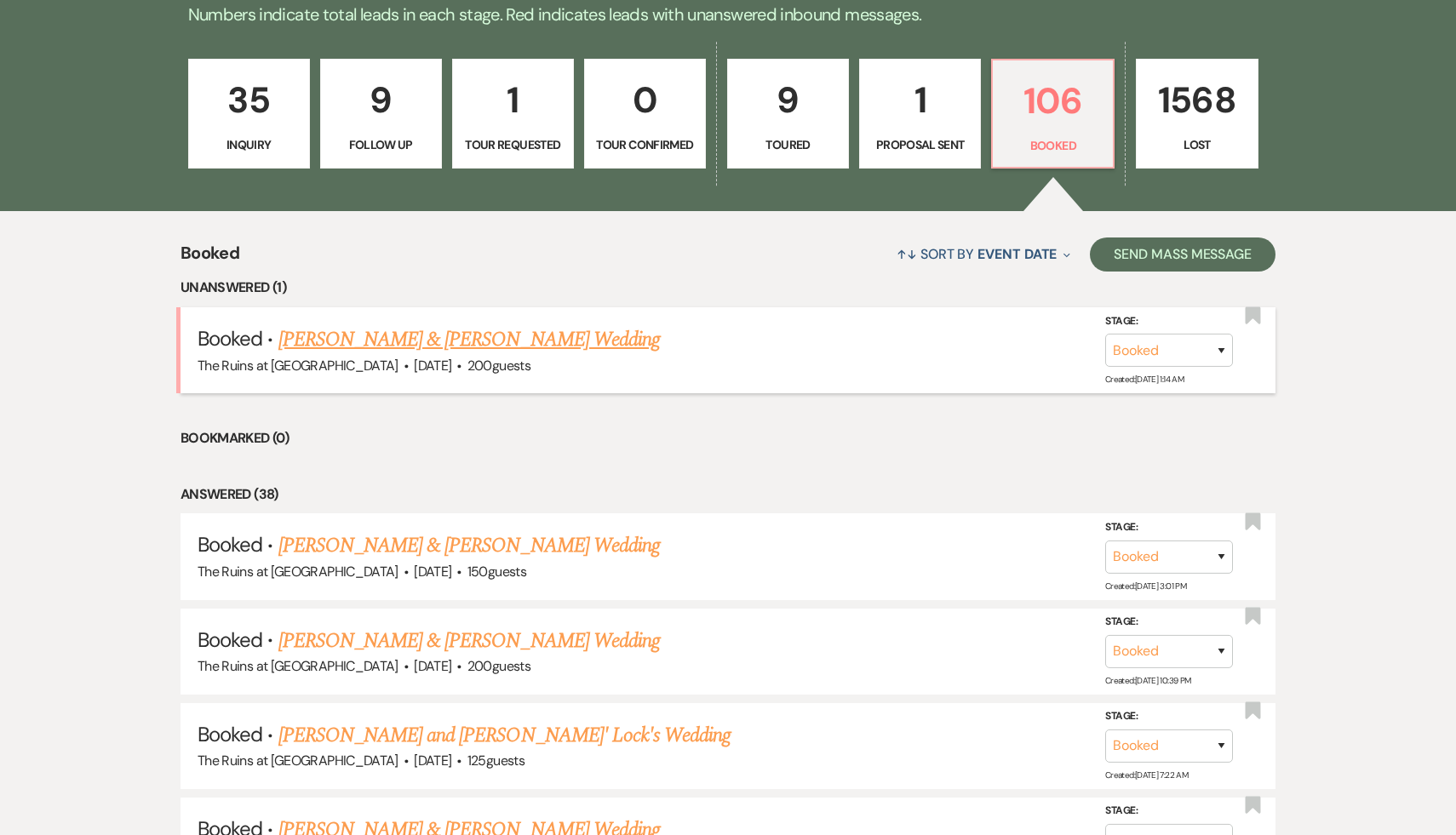
click at [513, 337] on link "[PERSON_NAME] & [PERSON_NAME] Wedding" at bounding box center [469, 339] width 382 height 31
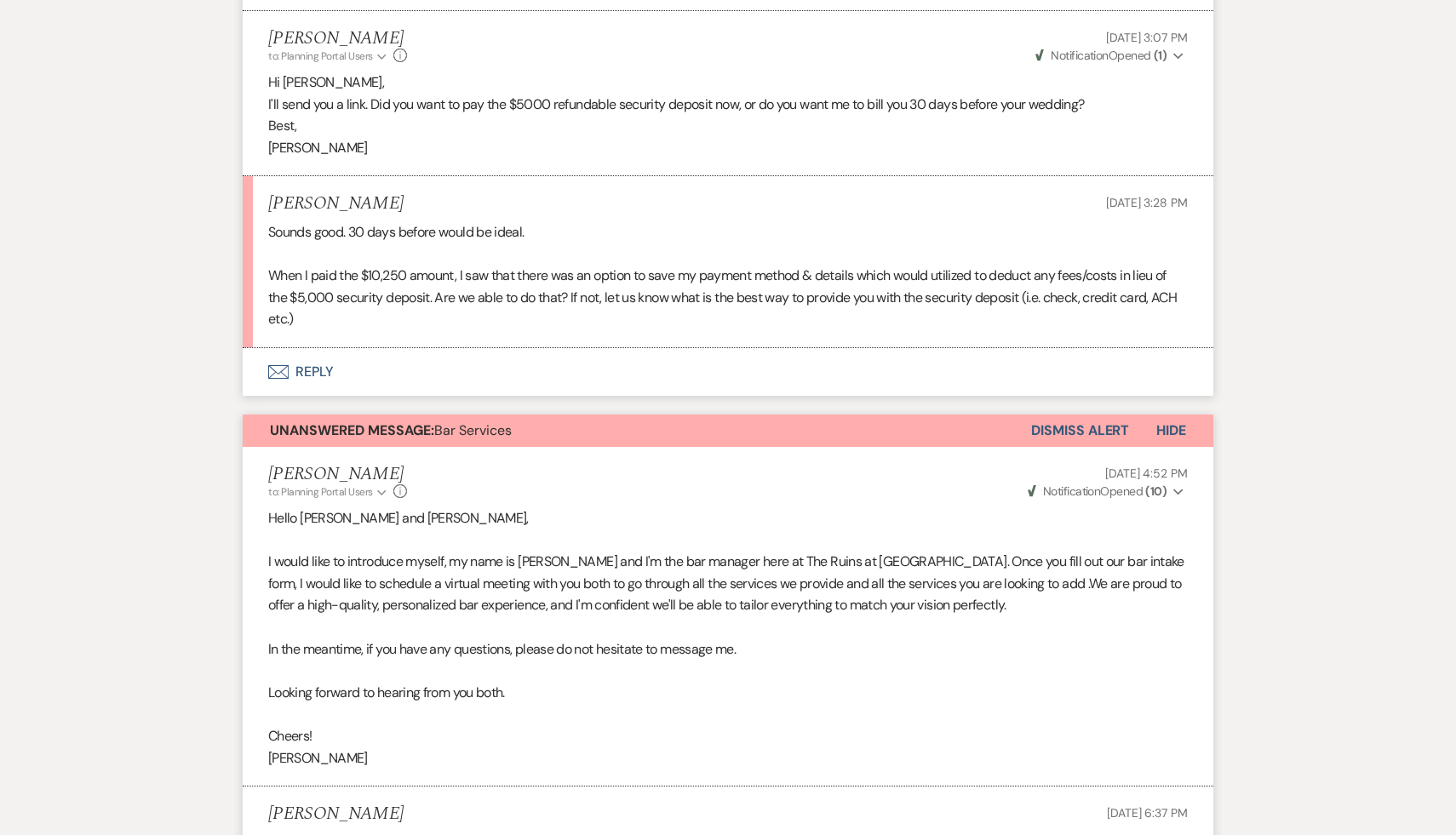
scroll to position [7924, 0]
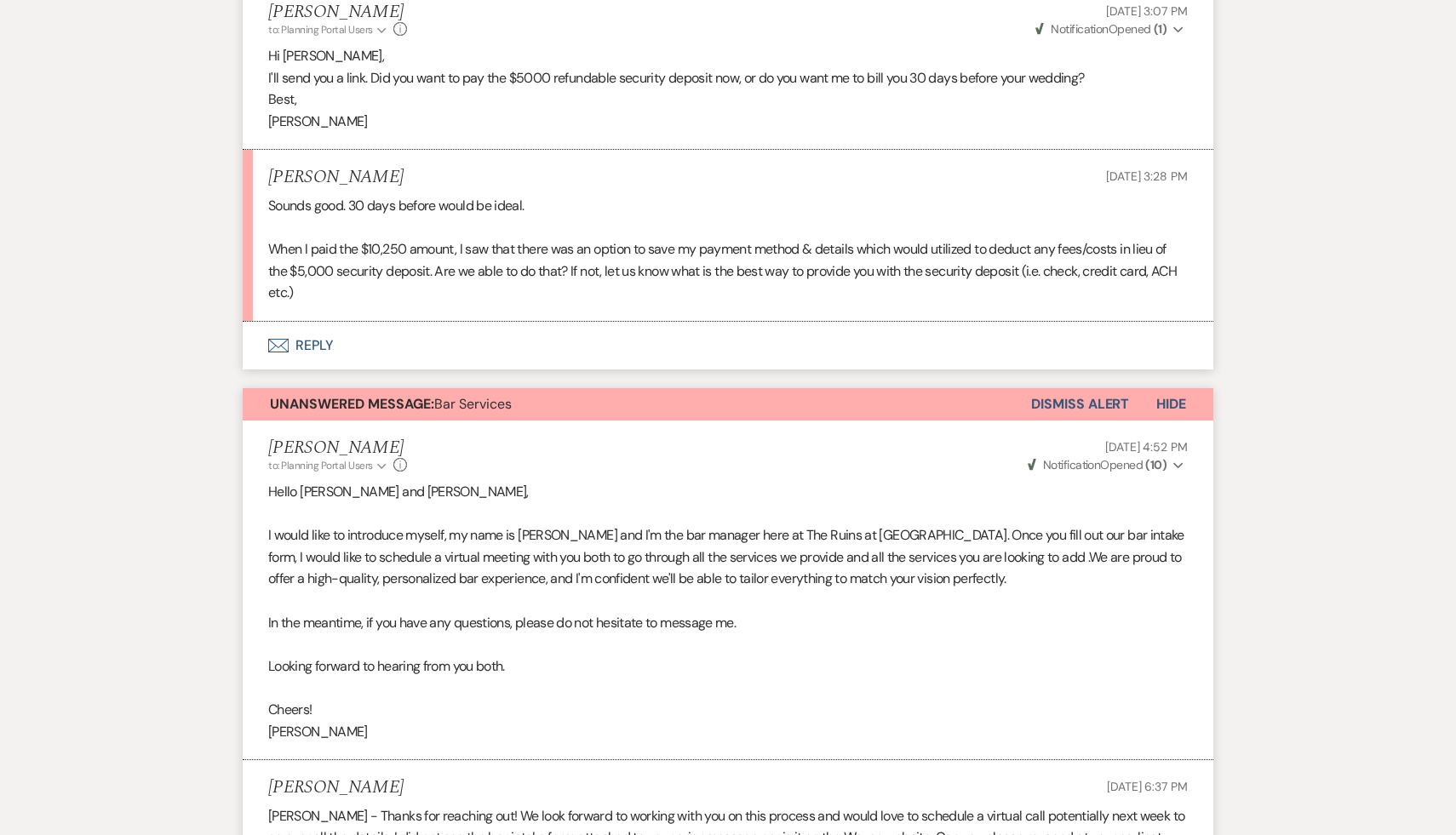
click at [325, 343] on button "Envelope Reply" at bounding box center [728, 345] width 971 height 48
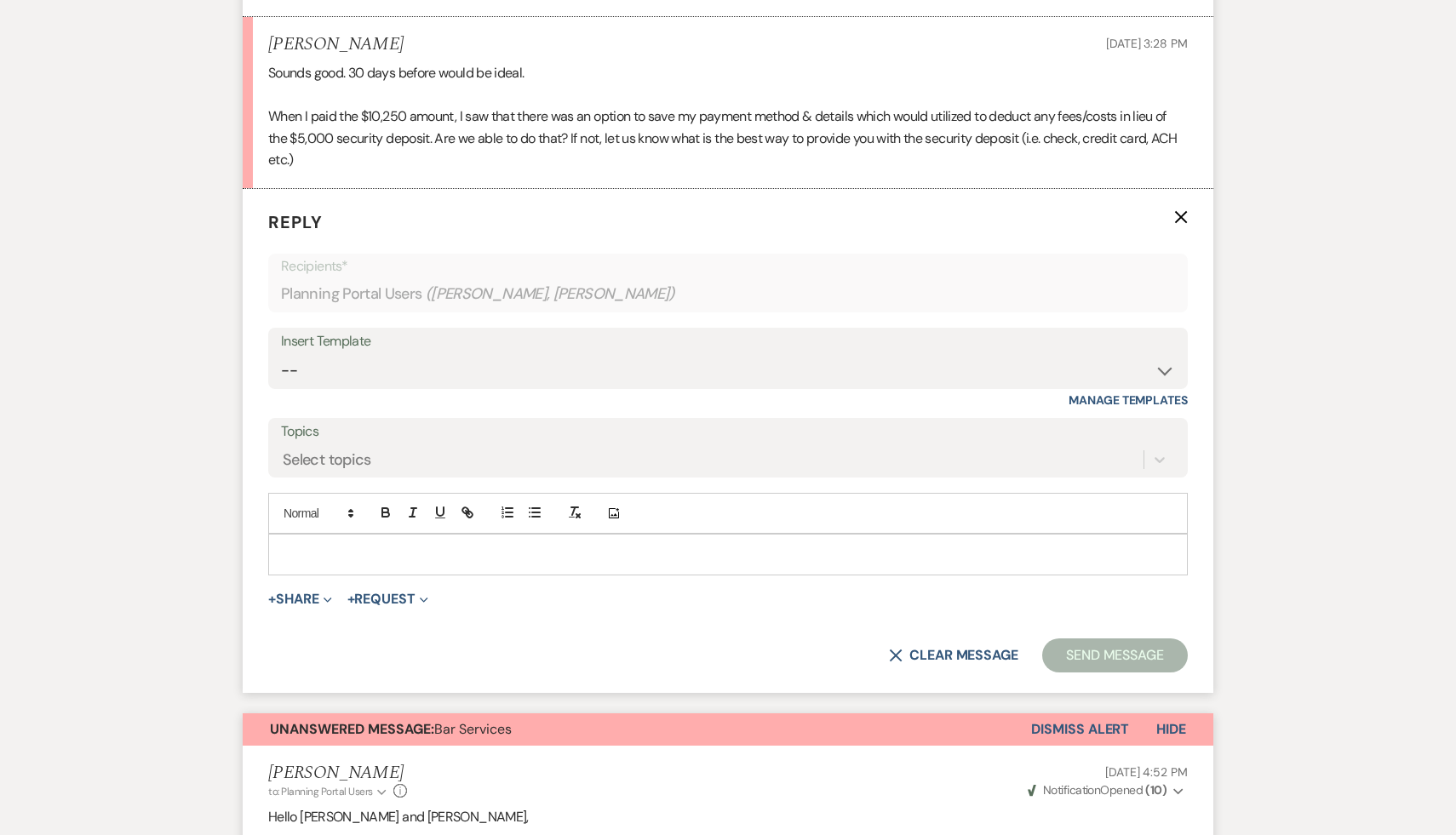
scroll to position [8081, 0]
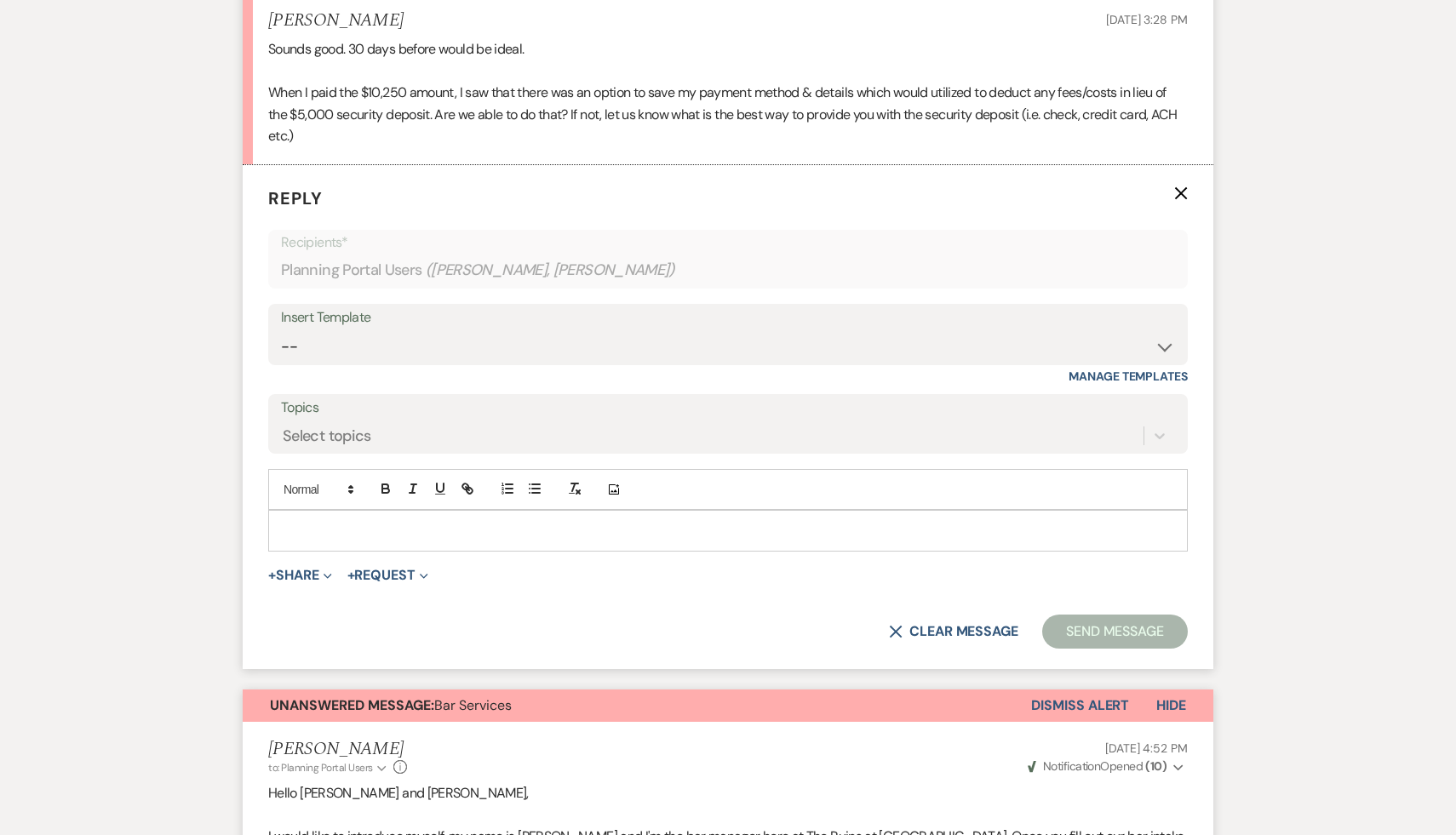
click at [373, 524] on p at bounding box center [728, 530] width 893 height 18
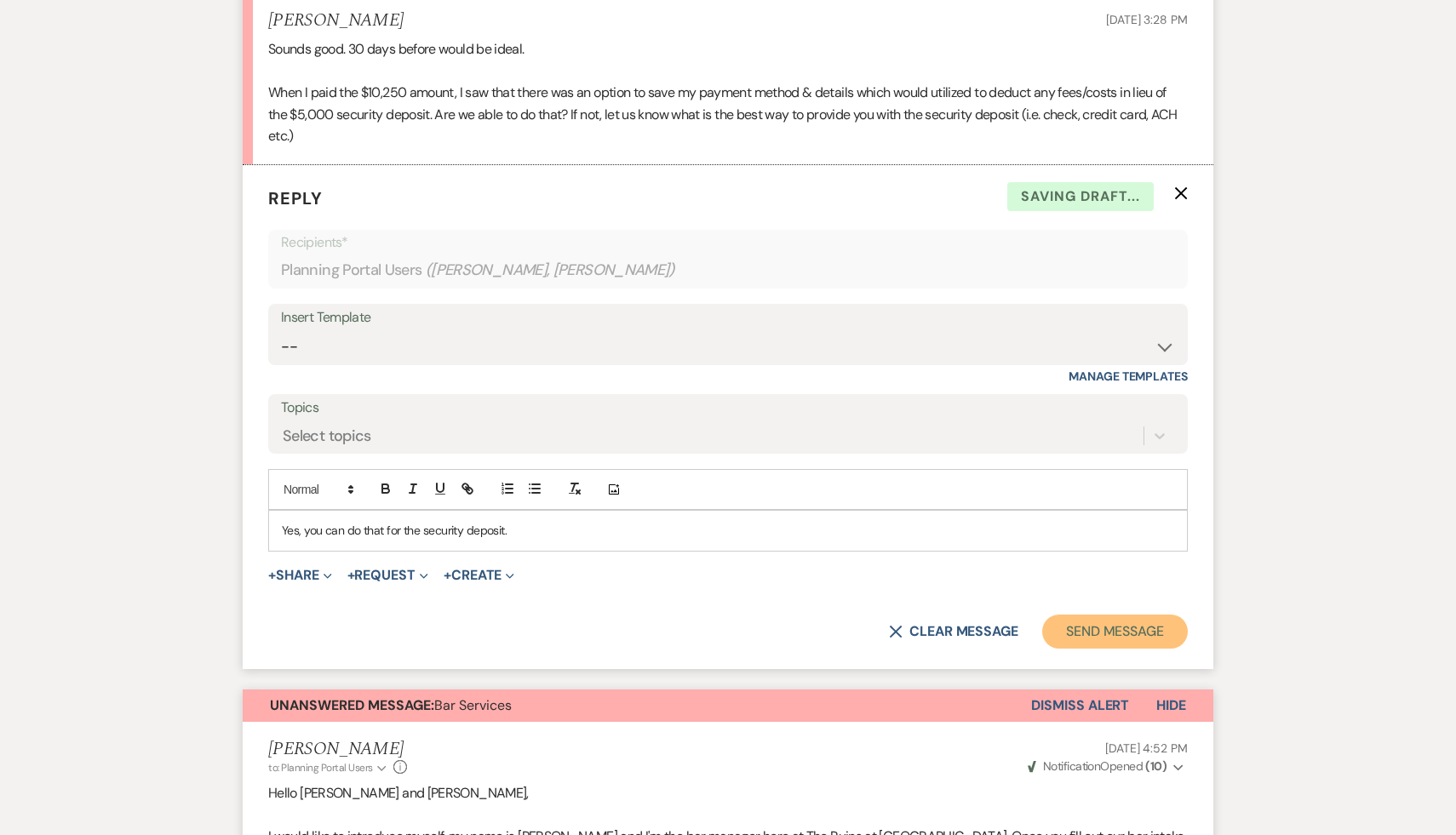
click at [1106, 638] on button "Send Message" at bounding box center [1115, 631] width 146 height 34
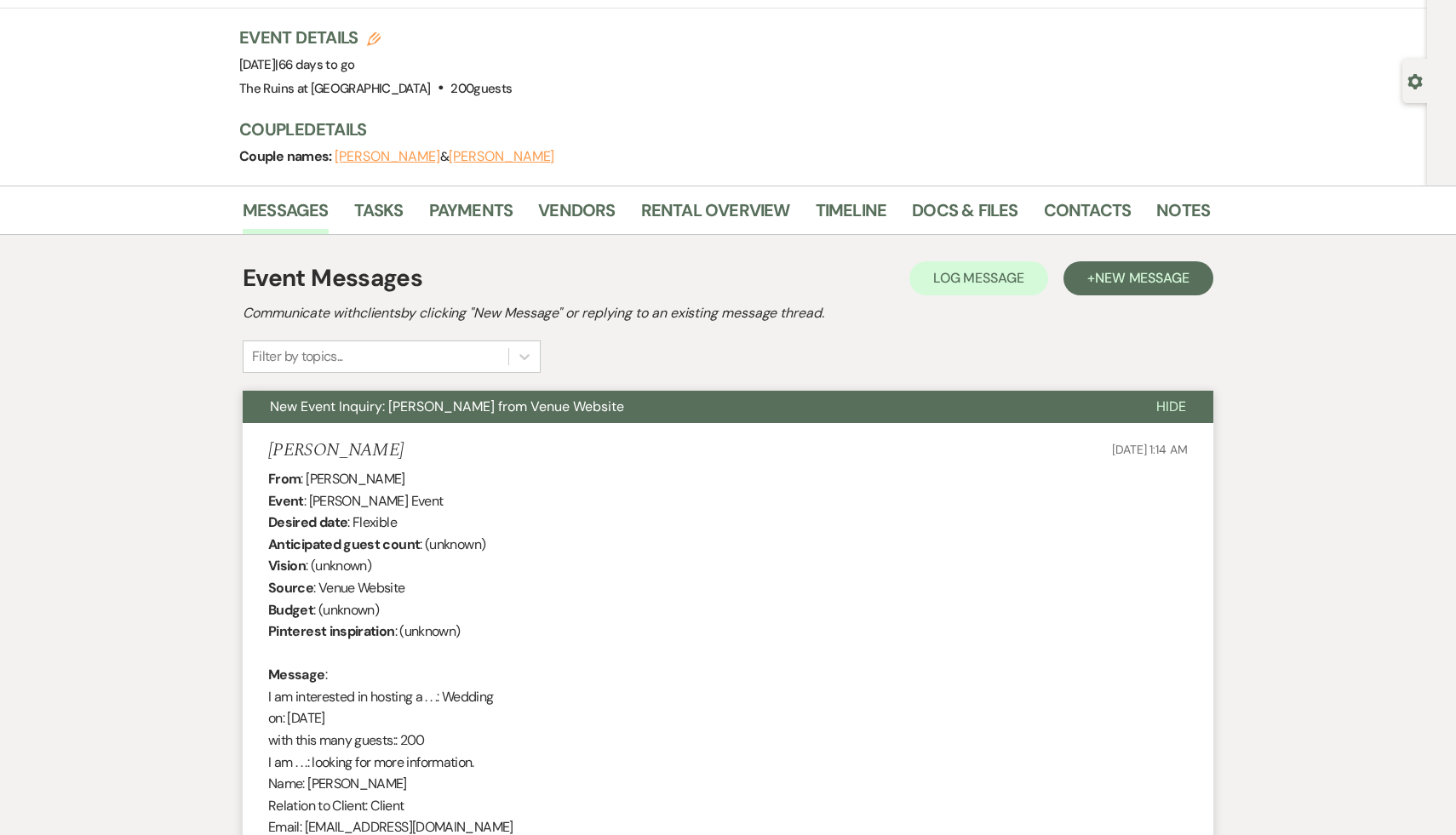
scroll to position [0, 0]
